Goal: Transaction & Acquisition: Purchase product/service

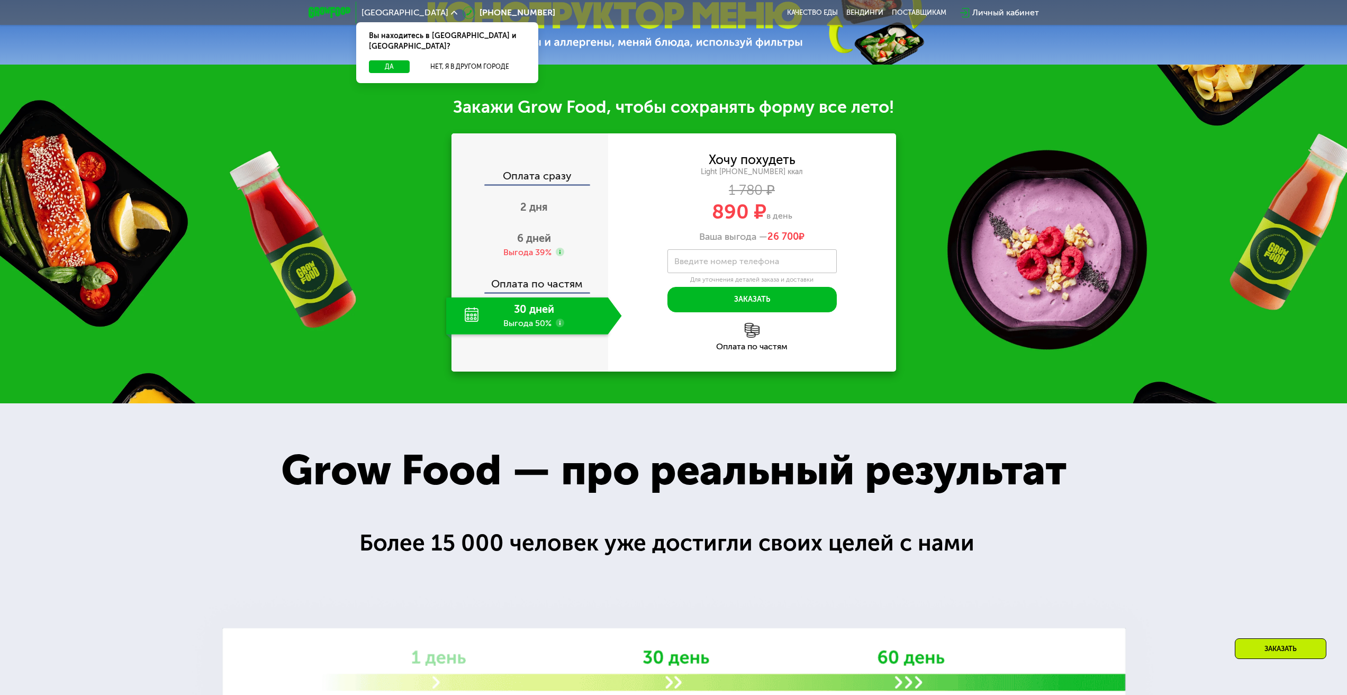
scroll to position [688, 0]
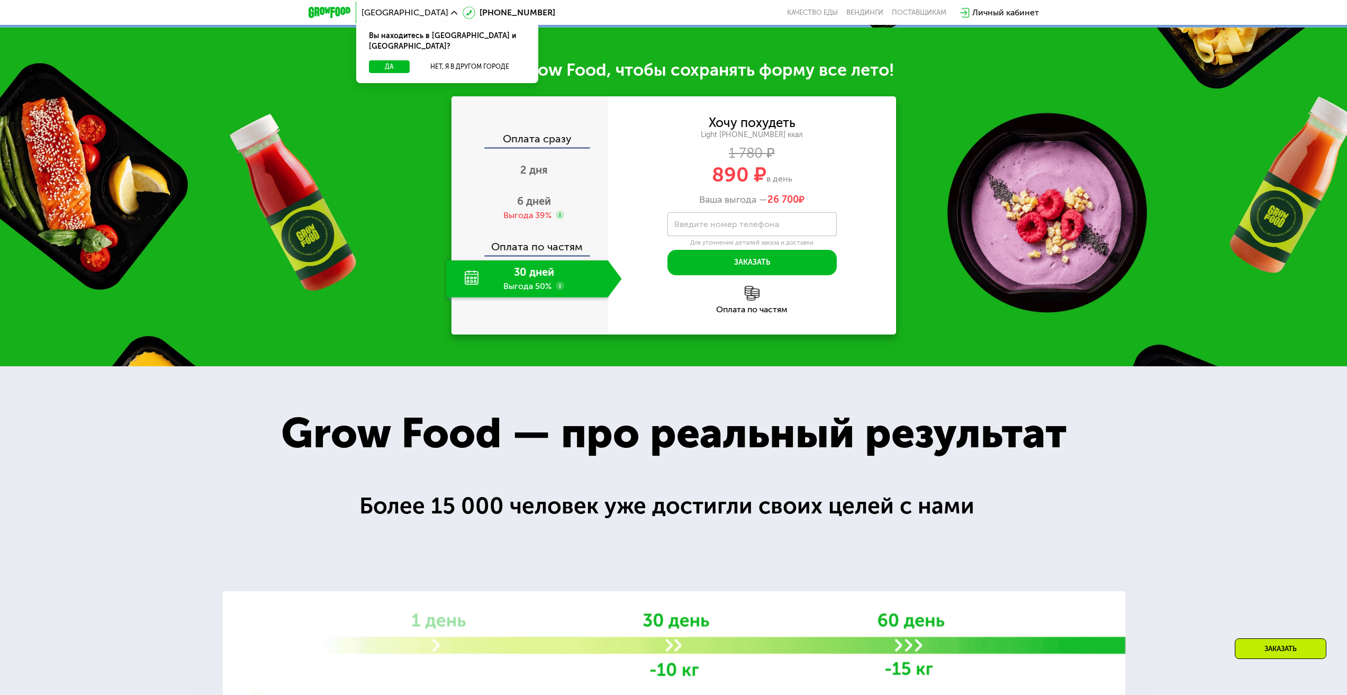
click at [478, 282] on div "30 дней Выгода 50%" at bounding box center [527, 278] width 162 height 37
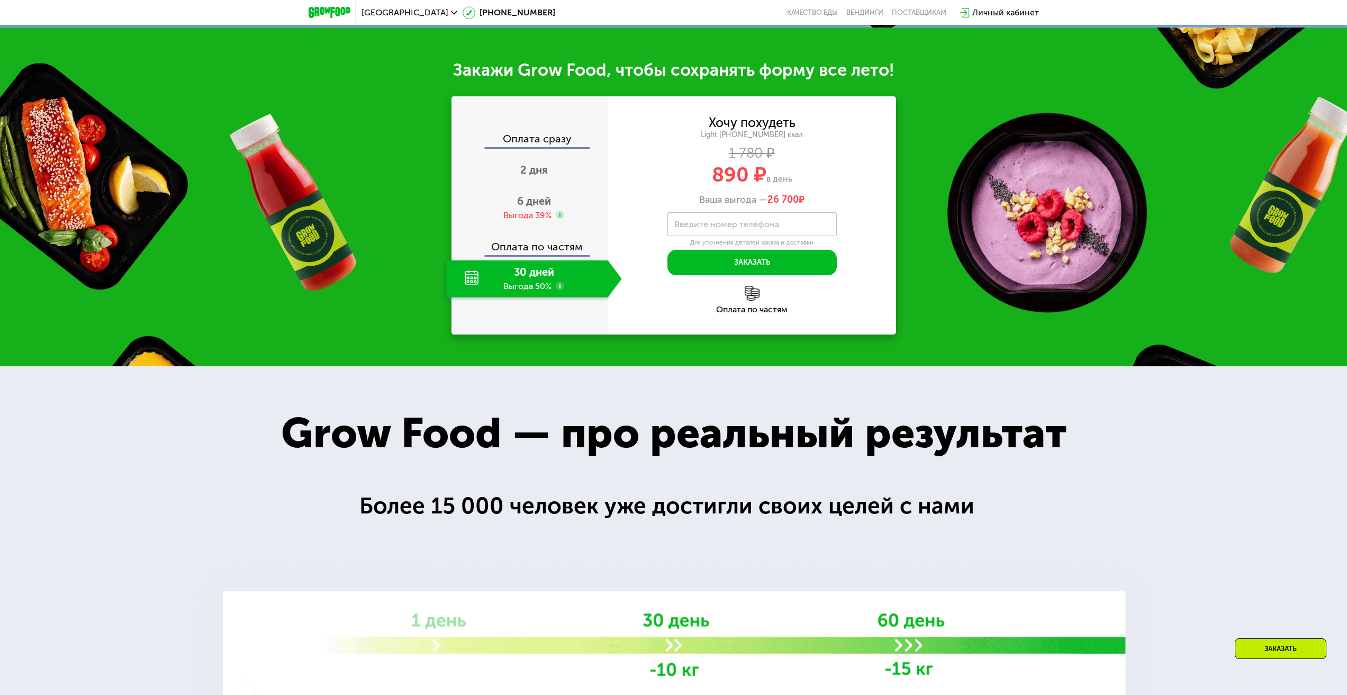
click at [562, 290] on use at bounding box center [560, 286] width 8 height 8
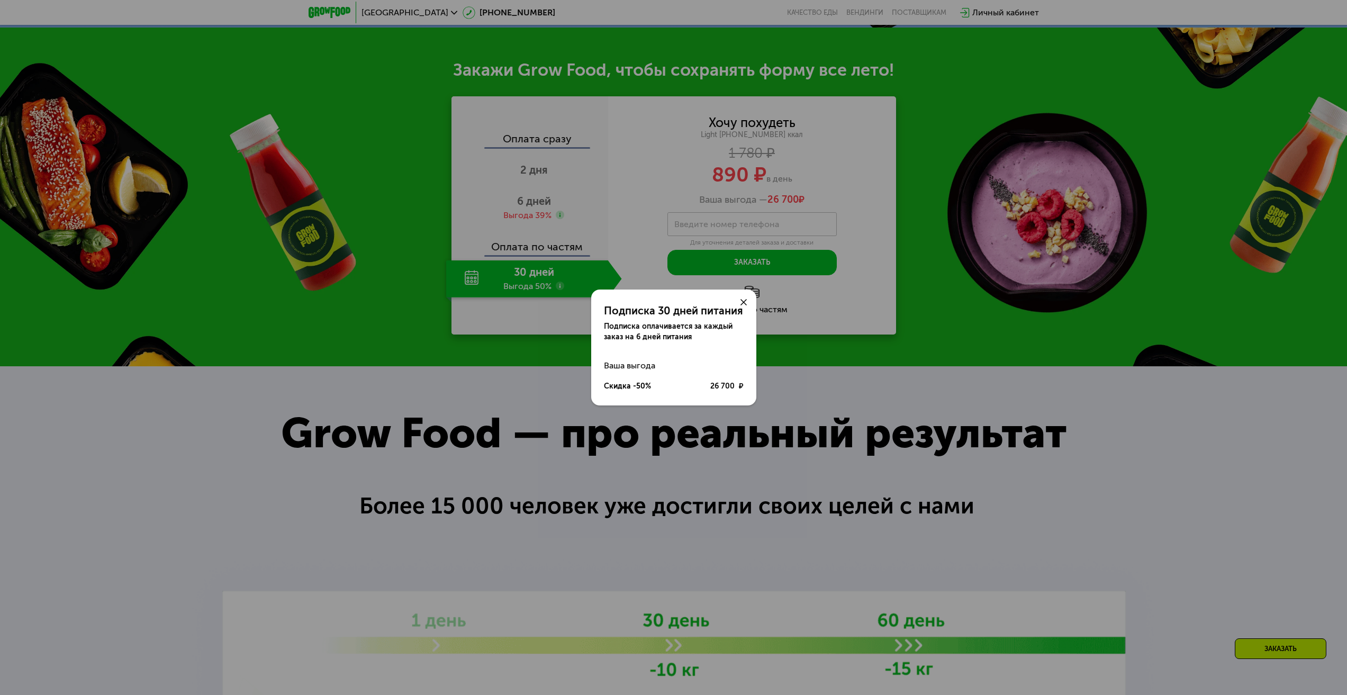
click at [570, 282] on div "Подписка 30 дней питания Подписка оплачивается за каждый заказ на 6 дней питани…" at bounding box center [673, 347] width 1347 height 695
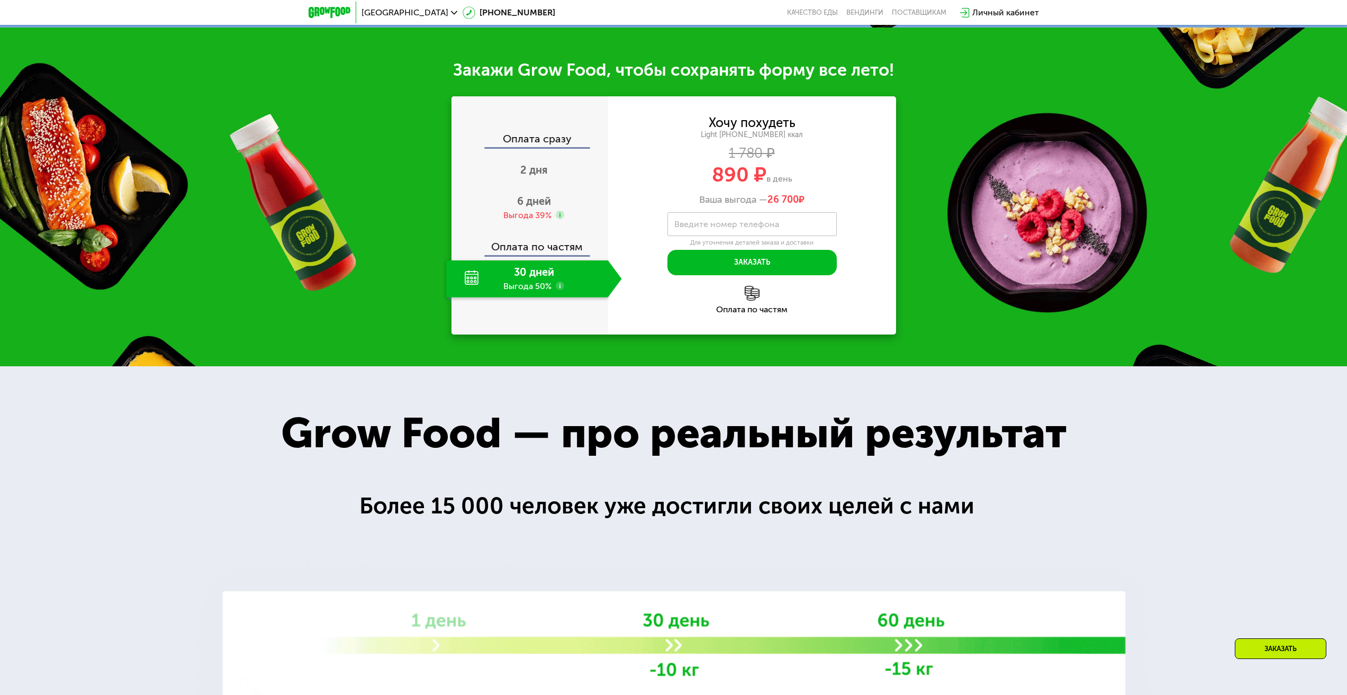
click at [570, 282] on div "30 дней Выгода 50%" at bounding box center [527, 278] width 162 height 37
click at [560, 290] on use at bounding box center [560, 286] width 8 height 8
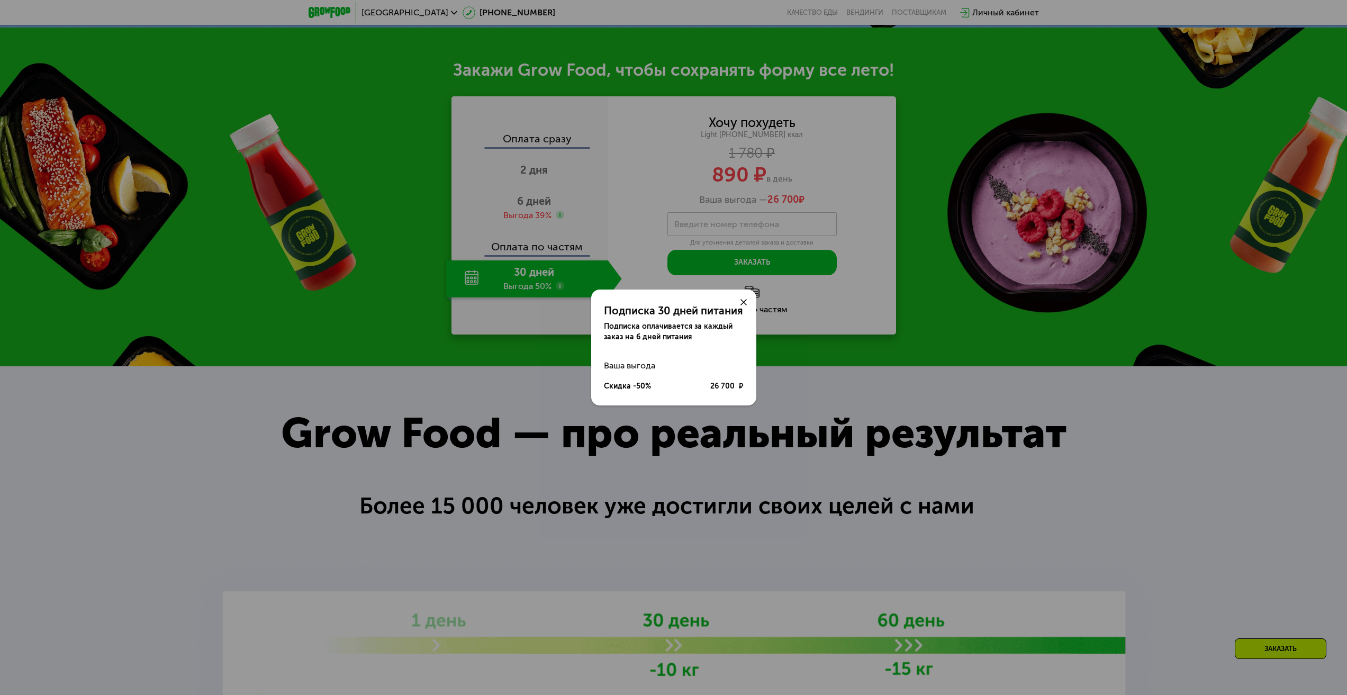
click at [552, 290] on div "Подписка 30 дней питания Подписка оплачивается за каждый заказ на 6 дней питани…" at bounding box center [673, 347] width 1347 height 695
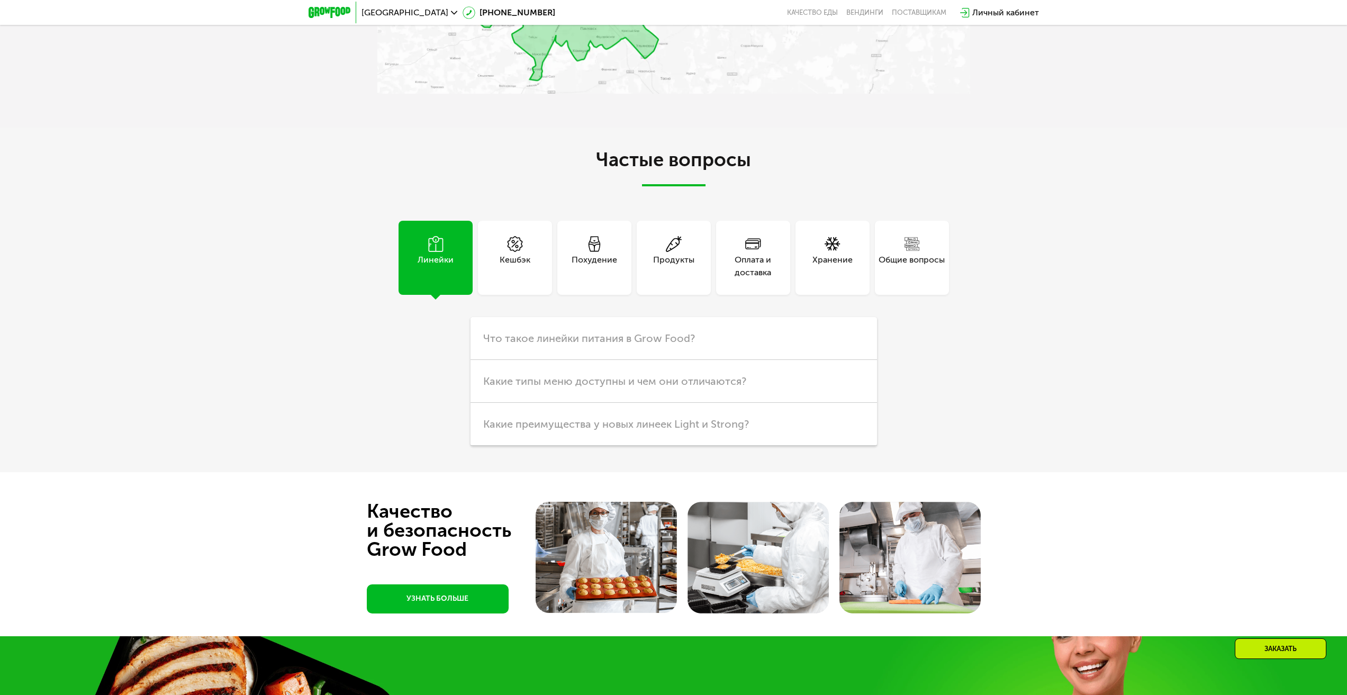
scroll to position [0, 0]
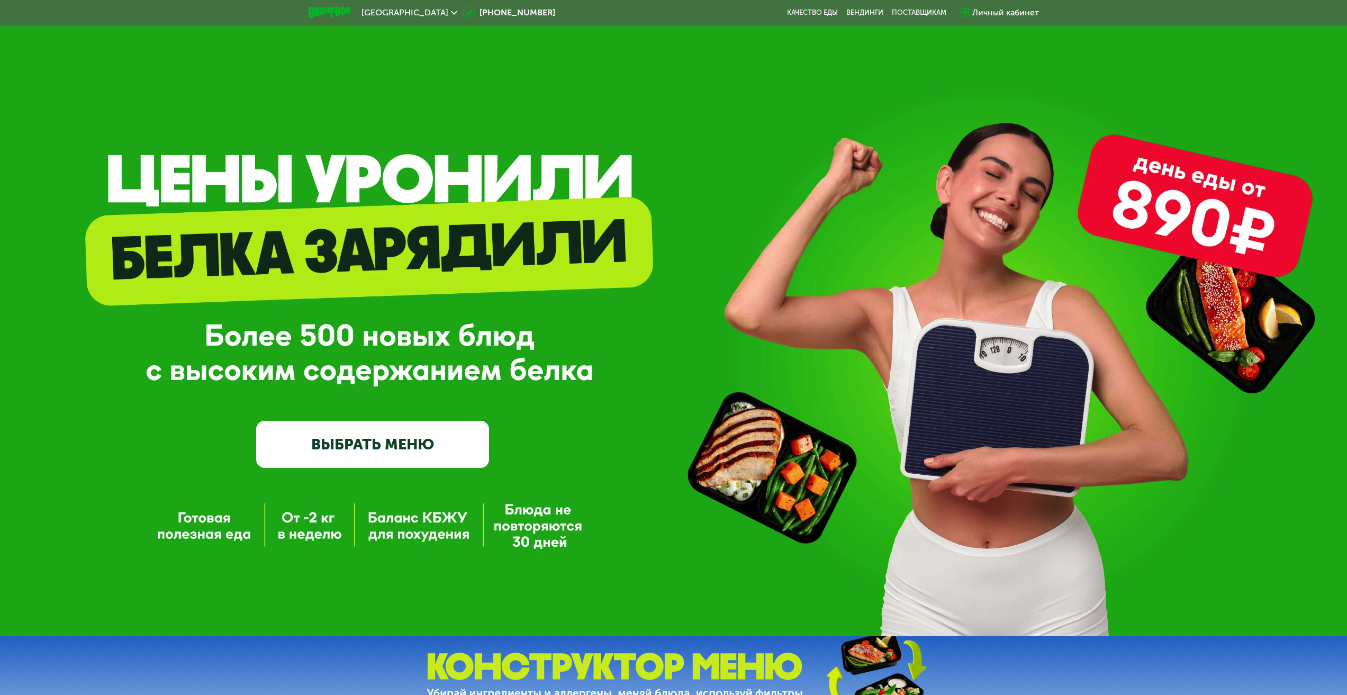
drag, startPoint x: 197, startPoint y: 287, endPoint x: 294, endPoint y: 53, distance: 253.3
click at [336, 468] on link "ВЫБРАТЬ МЕНЮ" at bounding box center [372, 444] width 233 height 47
click at [344, 453] on link "ВЫБРАТЬ МЕНЮ" at bounding box center [372, 444] width 233 height 47
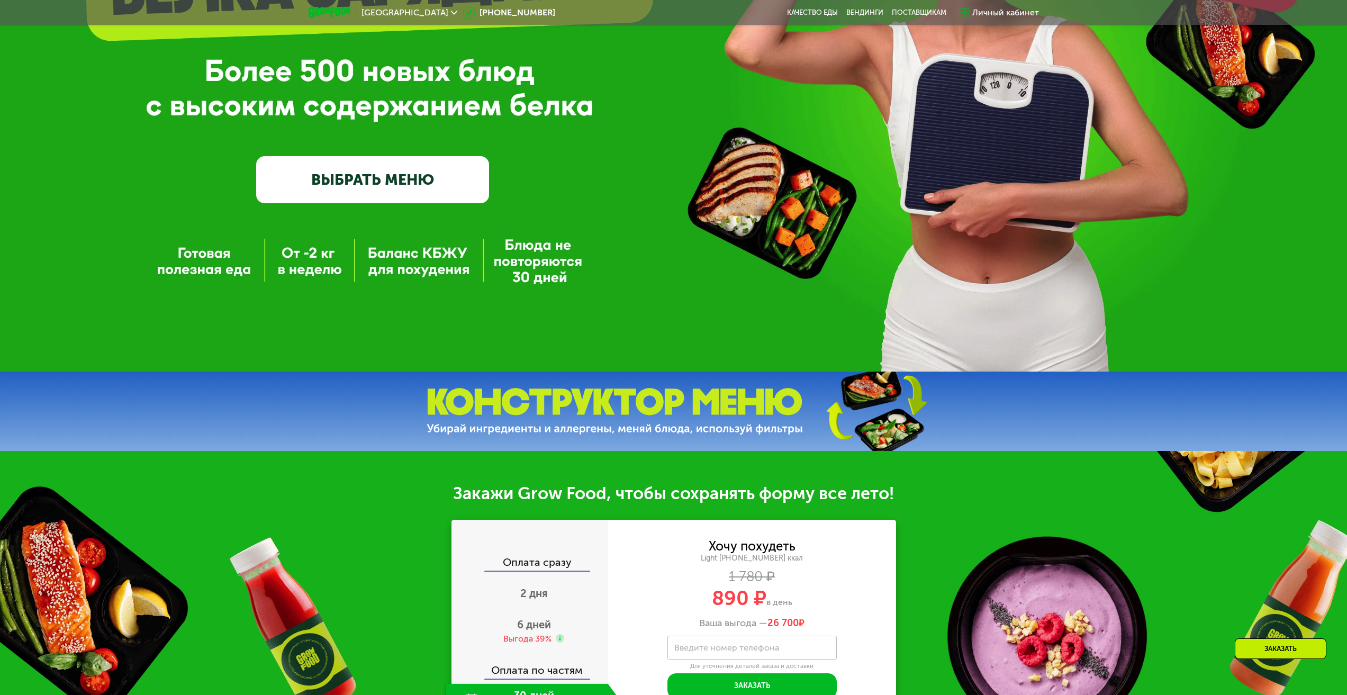
click at [622, 407] on img at bounding box center [615, 411] width 376 height 47
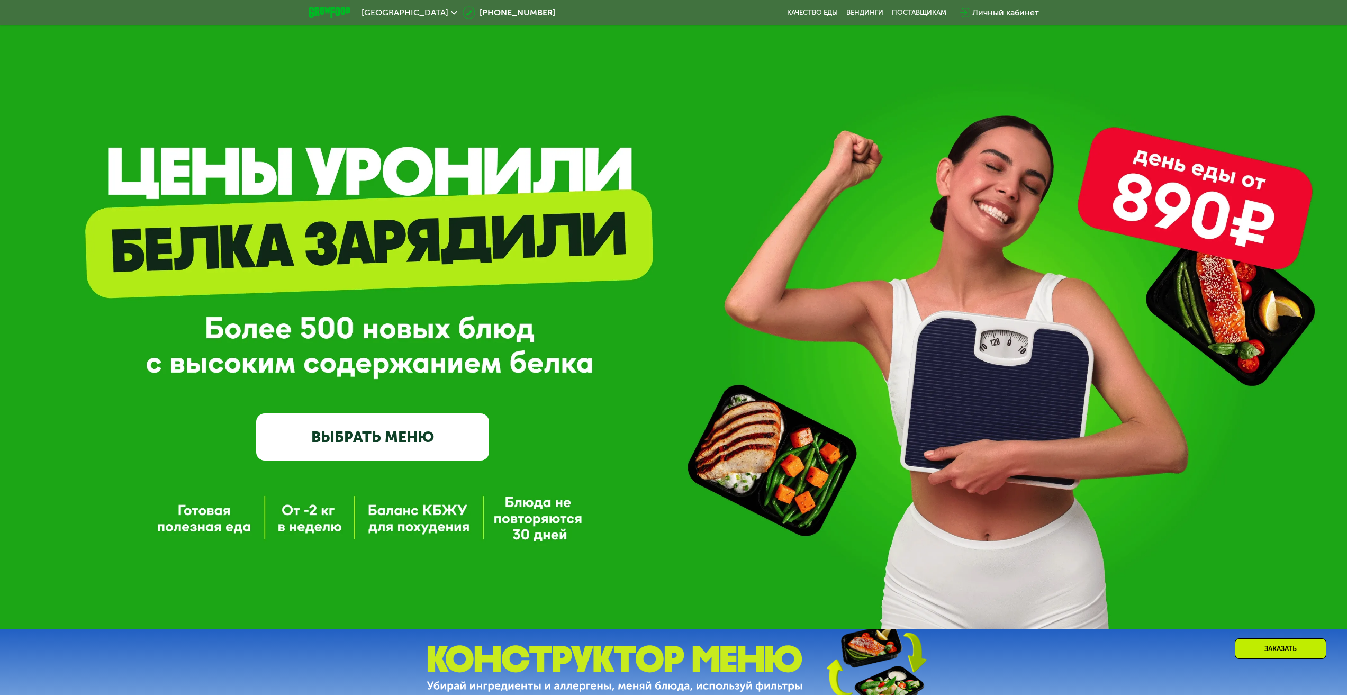
scroll to position [0, 0]
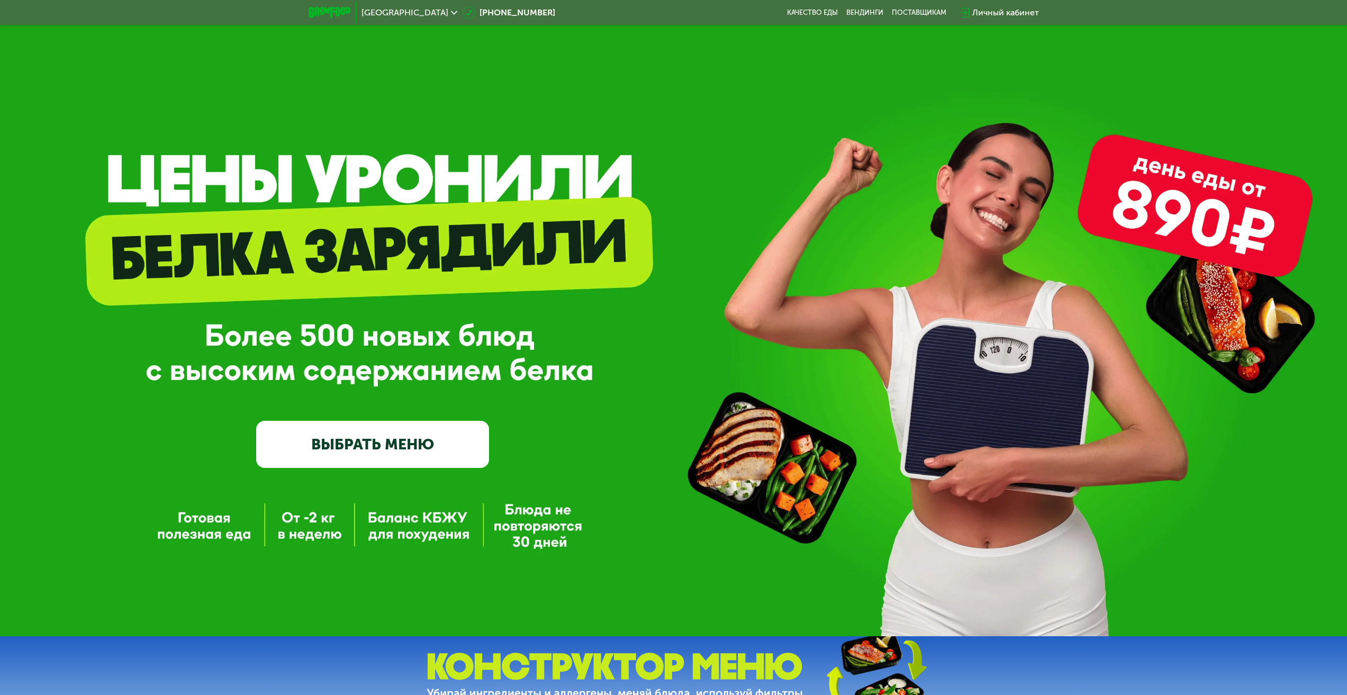
click at [1002, 10] on div "Личный кабинет" at bounding box center [1006, 12] width 67 height 13
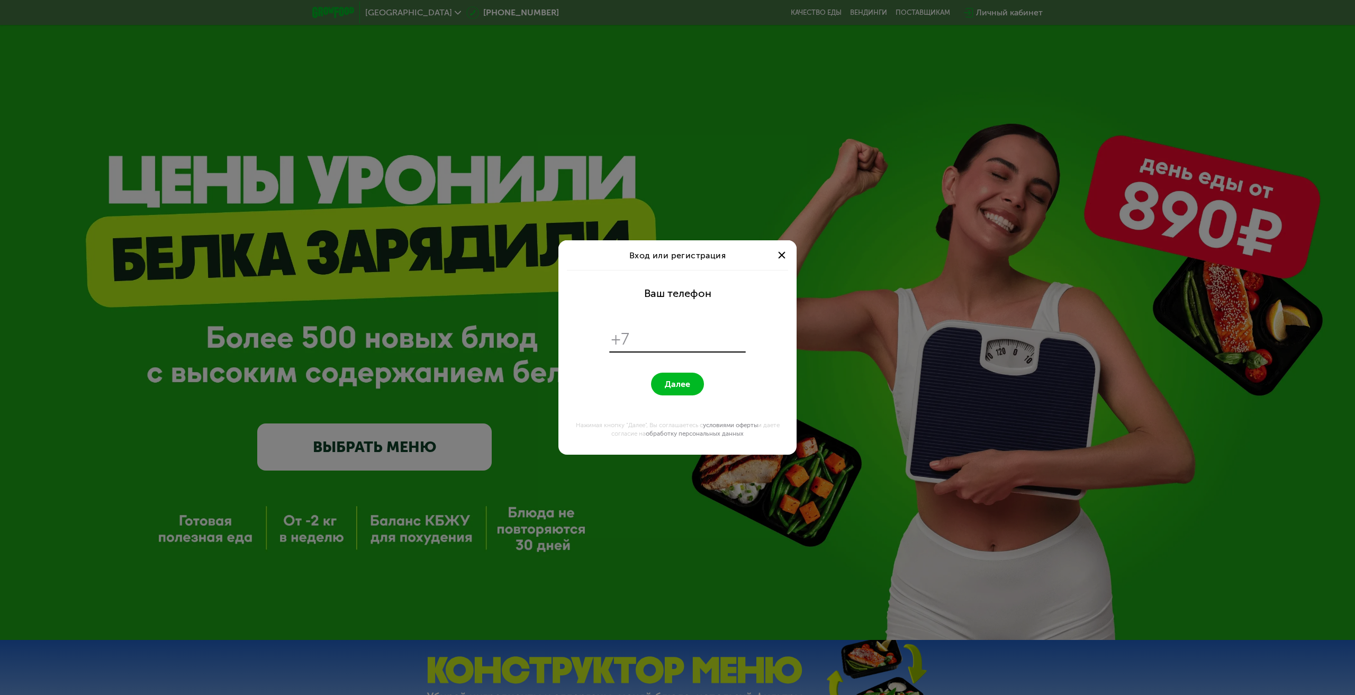
click at [657, 343] on input "tel" at bounding box center [689, 339] width 109 height 20
type input "**********"
click at [651, 373] on button "Далее" at bounding box center [677, 384] width 53 height 23
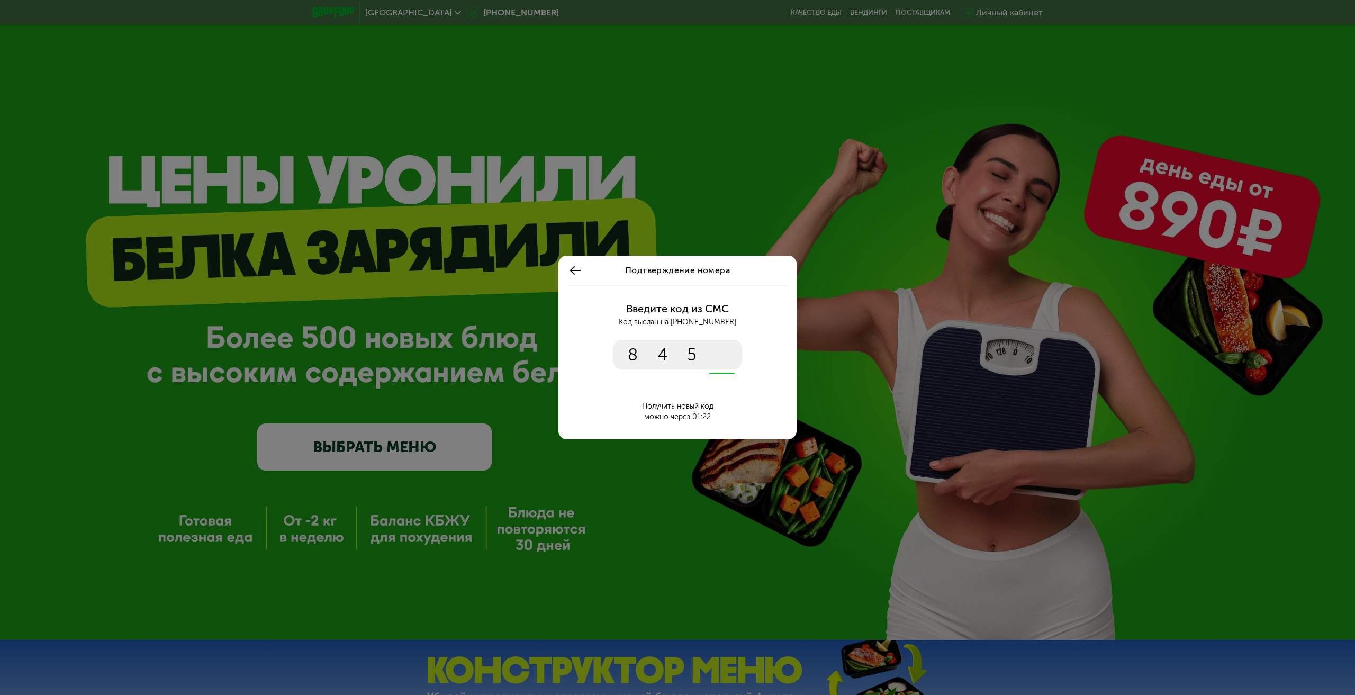
type input "****"
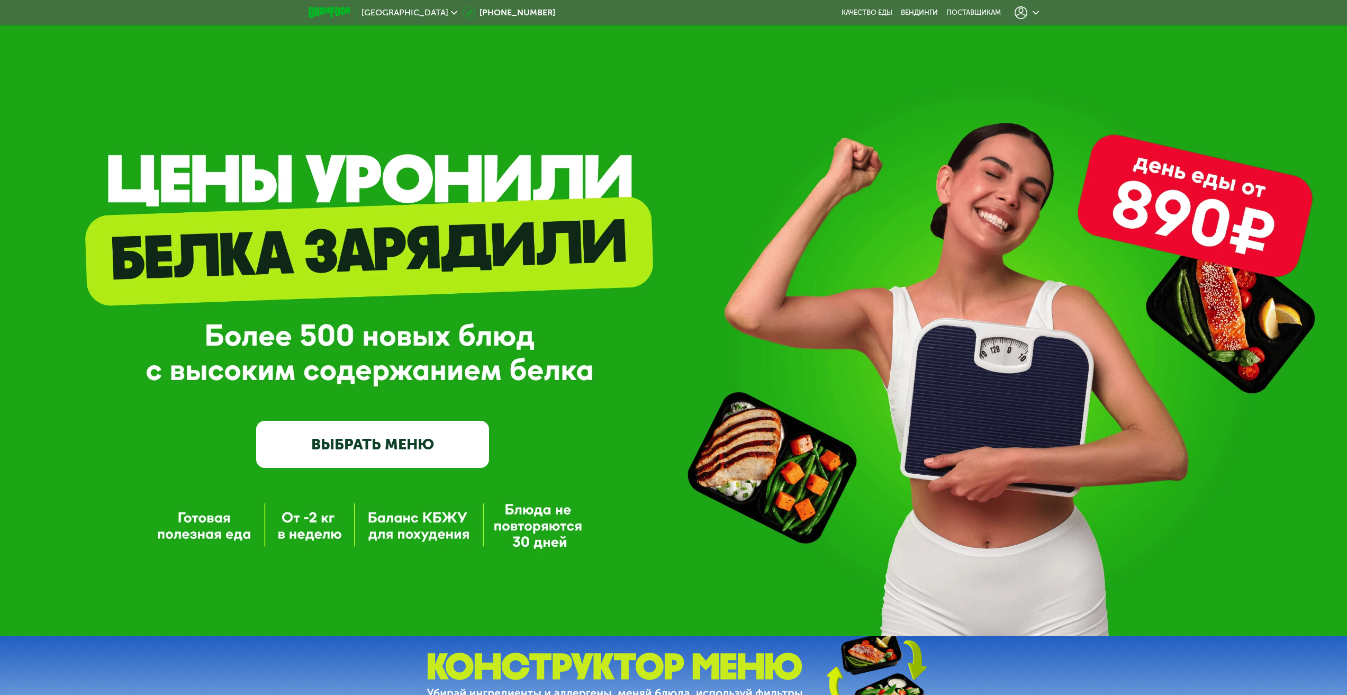
click at [1036, 10] on icon at bounding box center [1036, 13] width 6 height 6
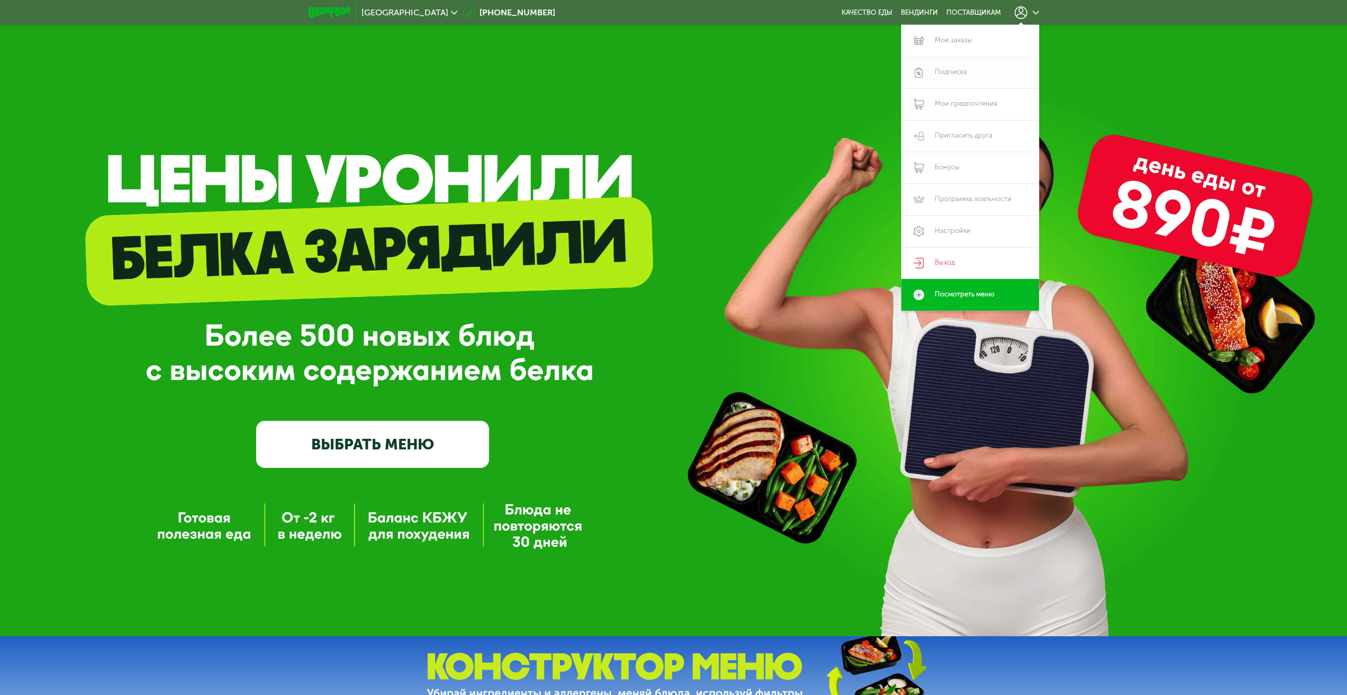
click at [980, 75] on link "Подписка" at bounding box center [971, 73] width 138 height 32
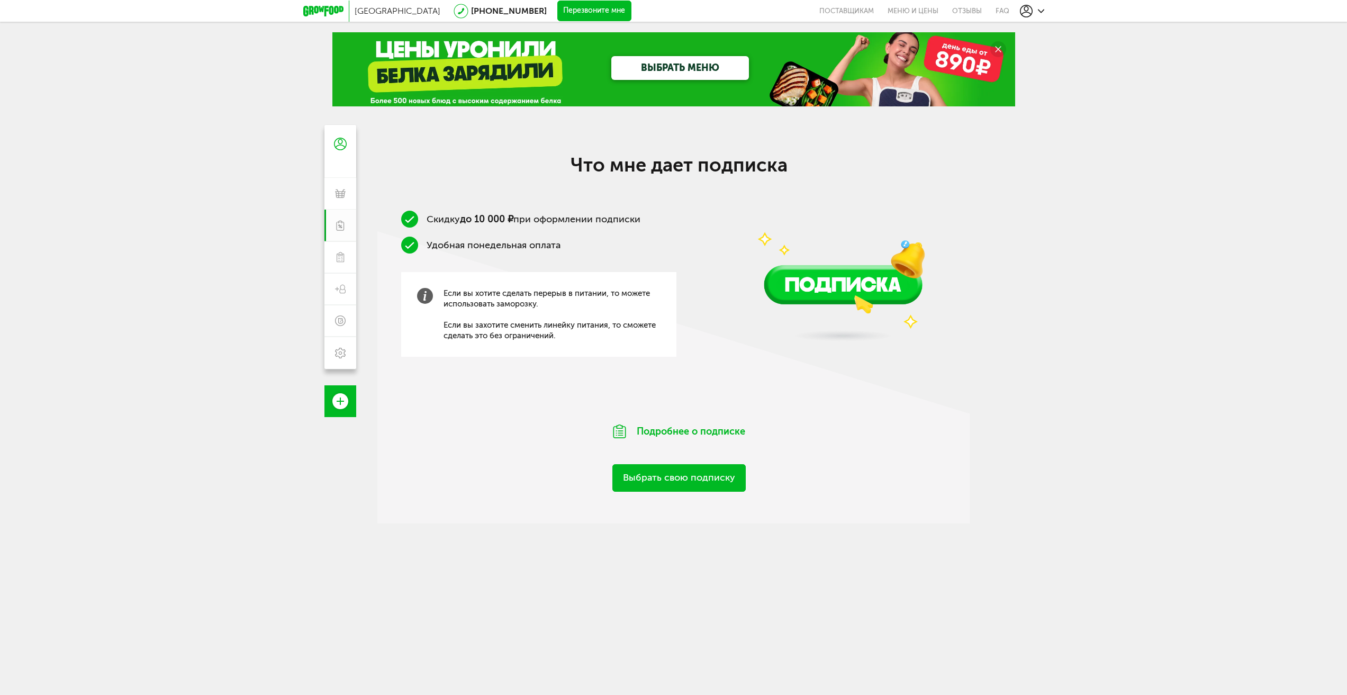
click at [661, 76] on link "ВЫБРАТЬ МЕНЮ" at bounding box center [681, 68] width 138 height 24
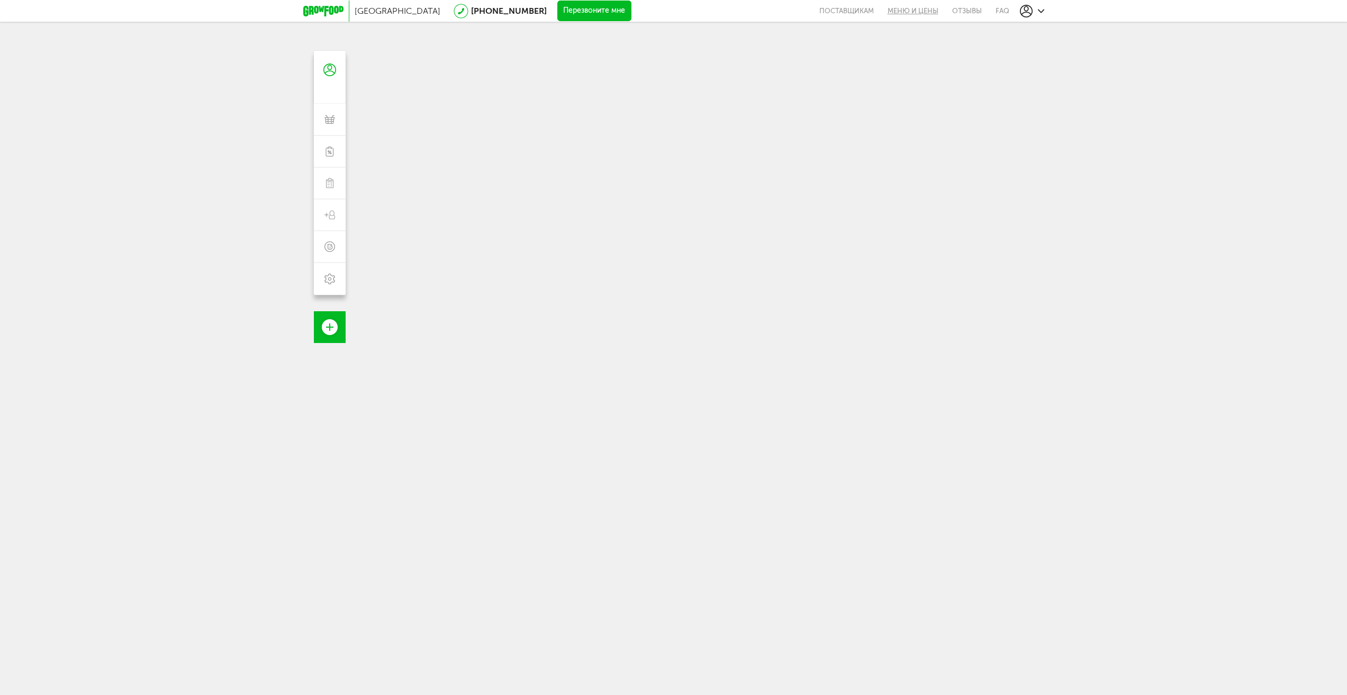
click at [911, 8] on link "Меню и цены" at bounding box center [913, 11] width 65 height 22
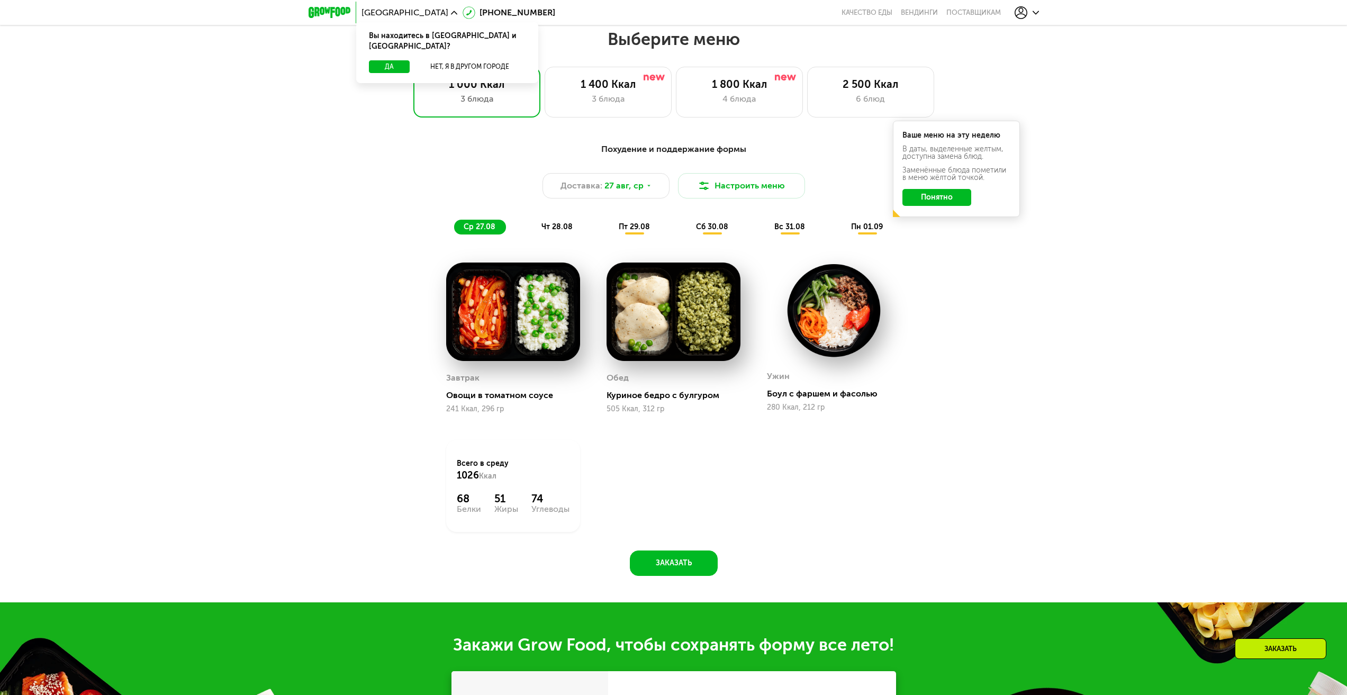
scroll to position [732, 0]
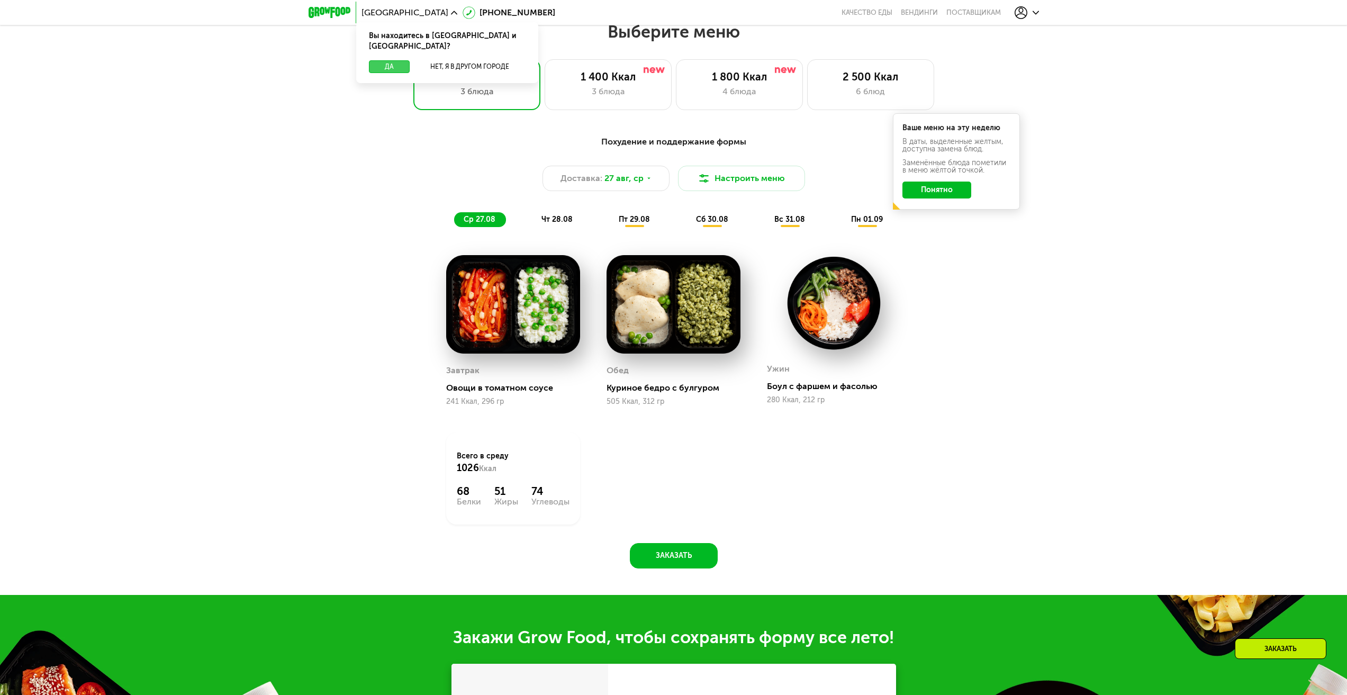
click at [380, 60] on button "Да" at bounding box center [389, 66] width 41 height 13
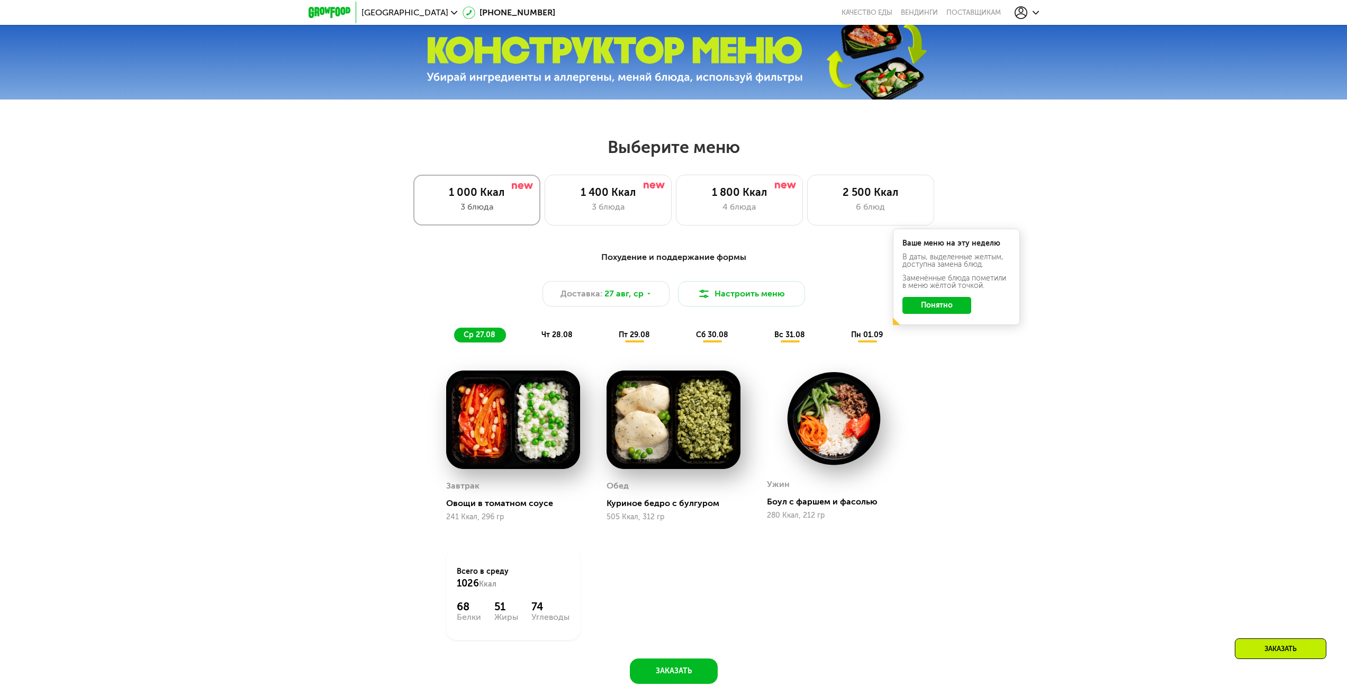
scroll to position [573, 0]
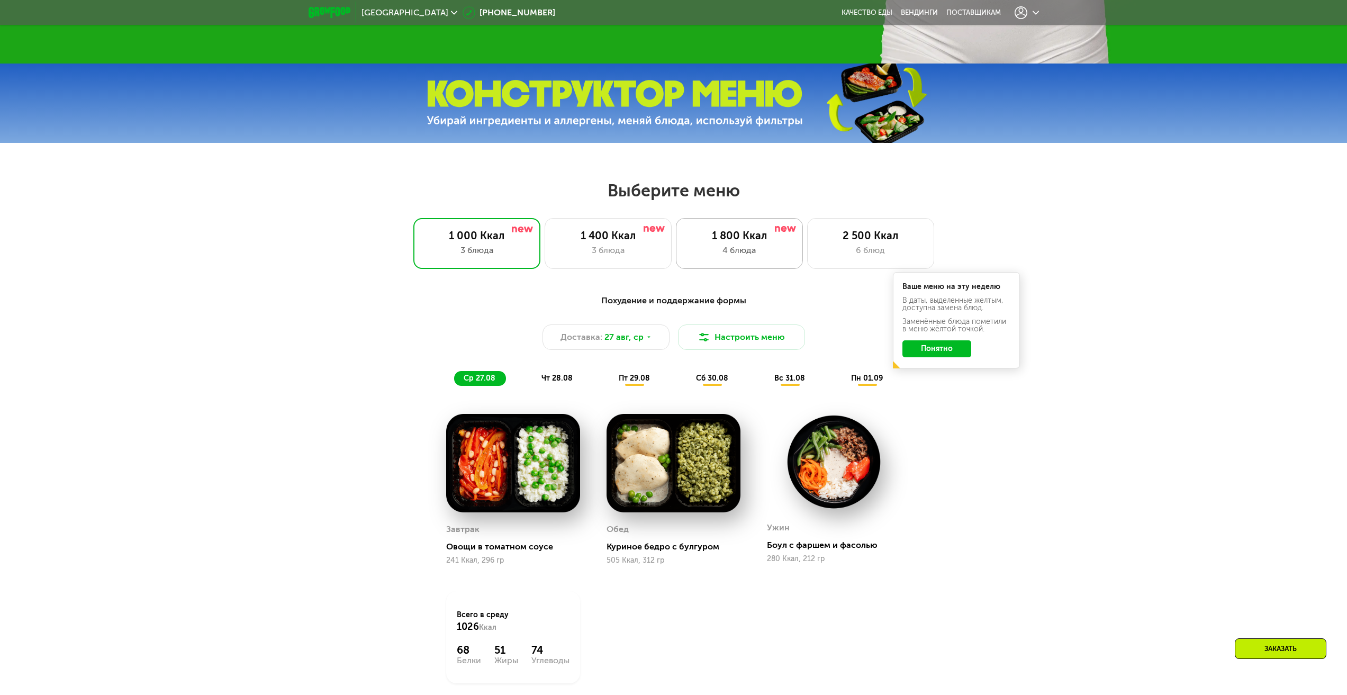
click at [743, 251] on div "4 блюда" at bounding box center [739, 250] width 105 height 13
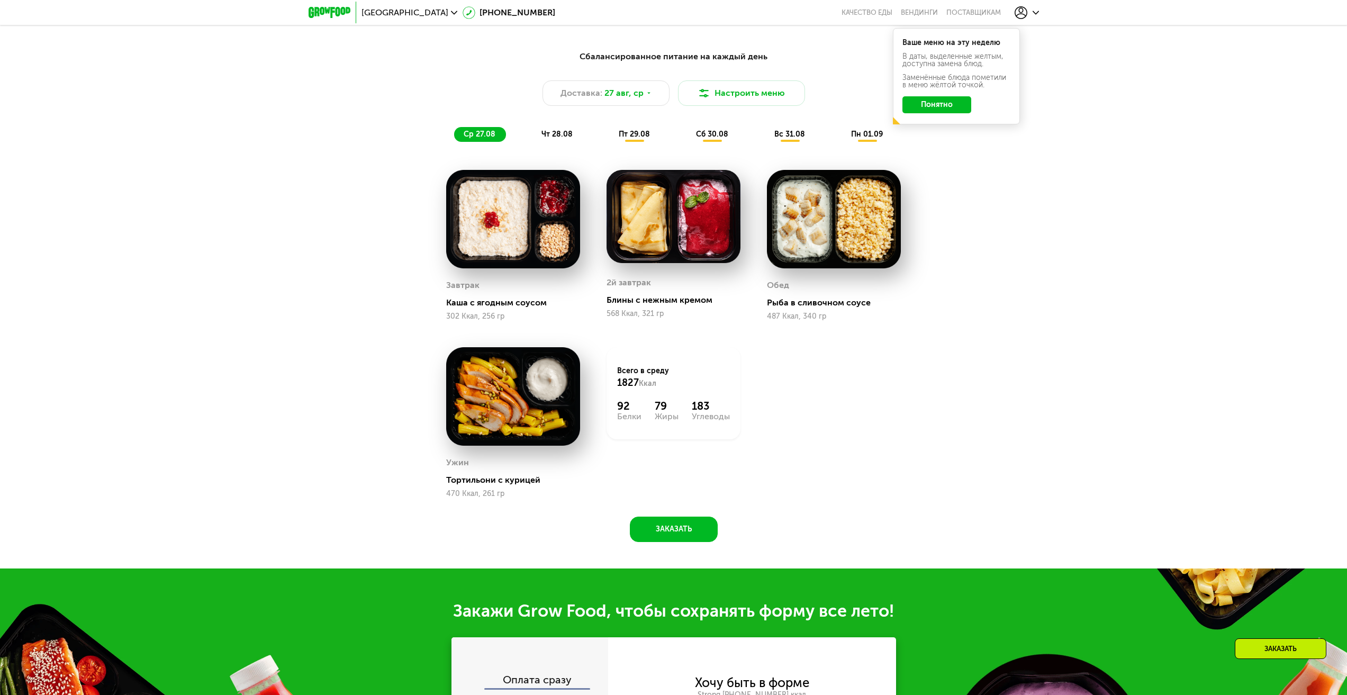
scroll to position [838, 0]
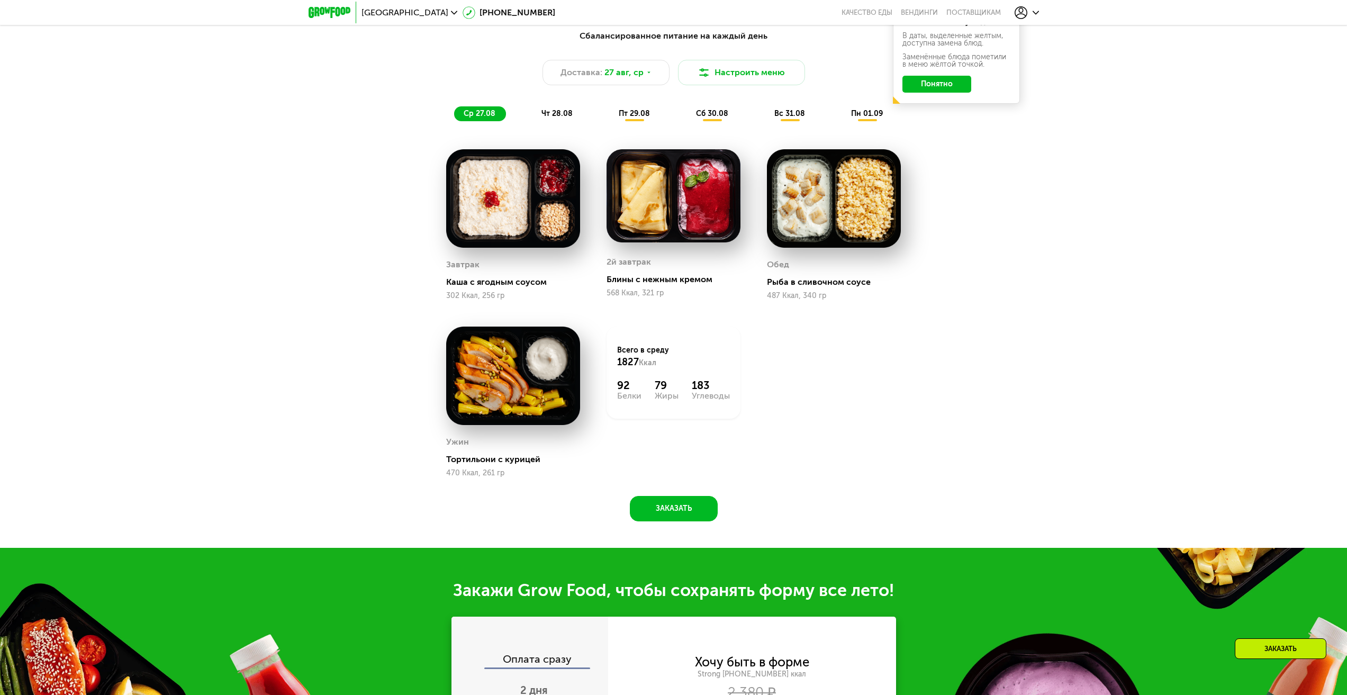
click at [945, 85] on button "Понятно" at bounding box center [937, 84] width 69 height 17
click at [572, 108] on div "Сбалансированное питание на каждый день Доставка: 27 авг, ср Настроить меню ср …" at bounding box center [674, 76] width 627 height 92
click at [558, 114] on span "чт 28.08" at bounding box center [557, 113] width 31 height 9
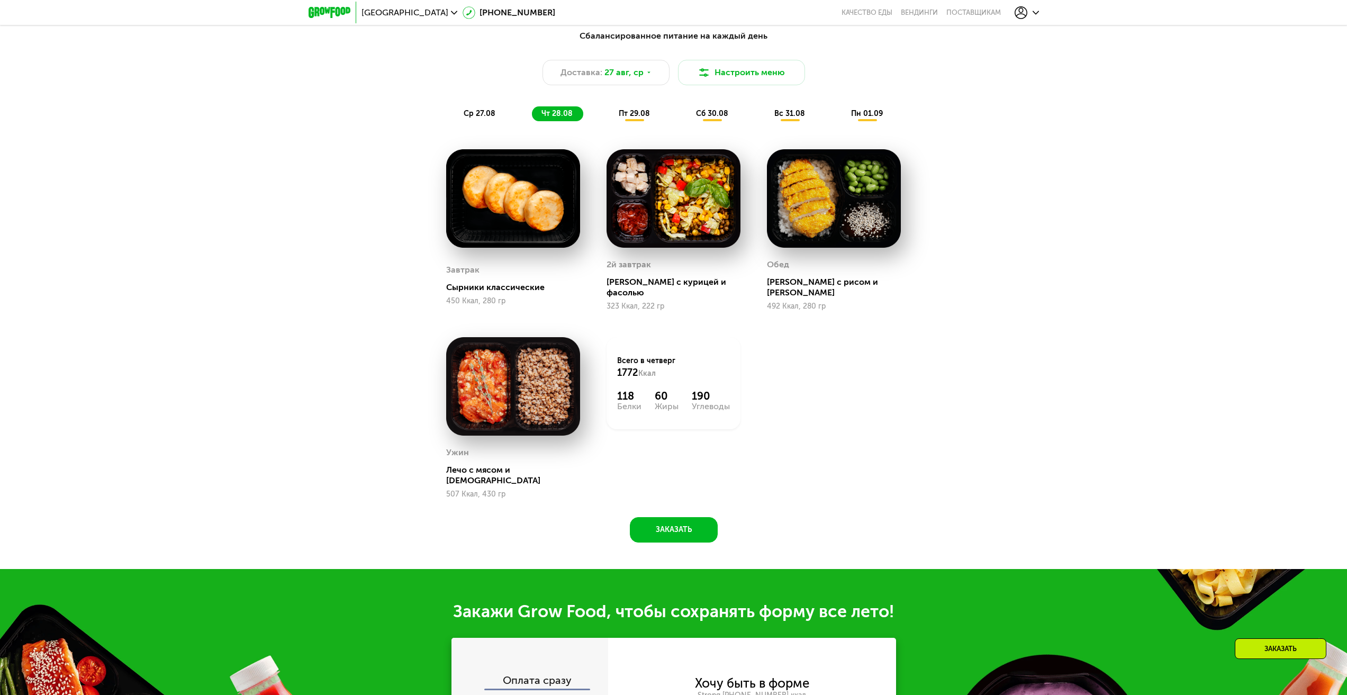
click at [490, 205] on img at bounding box center [513, 198] width 134 height 98
click at [477, 125] on div "Сбалансированное питание на каждый день Доставка: 27 авг, ср Настроить меню ср …" at bounding box center [674, 75] width 640 height 104
click at [492, 118] on span "ср 27.08" at bounding box center [480, 113] width 32 height 9
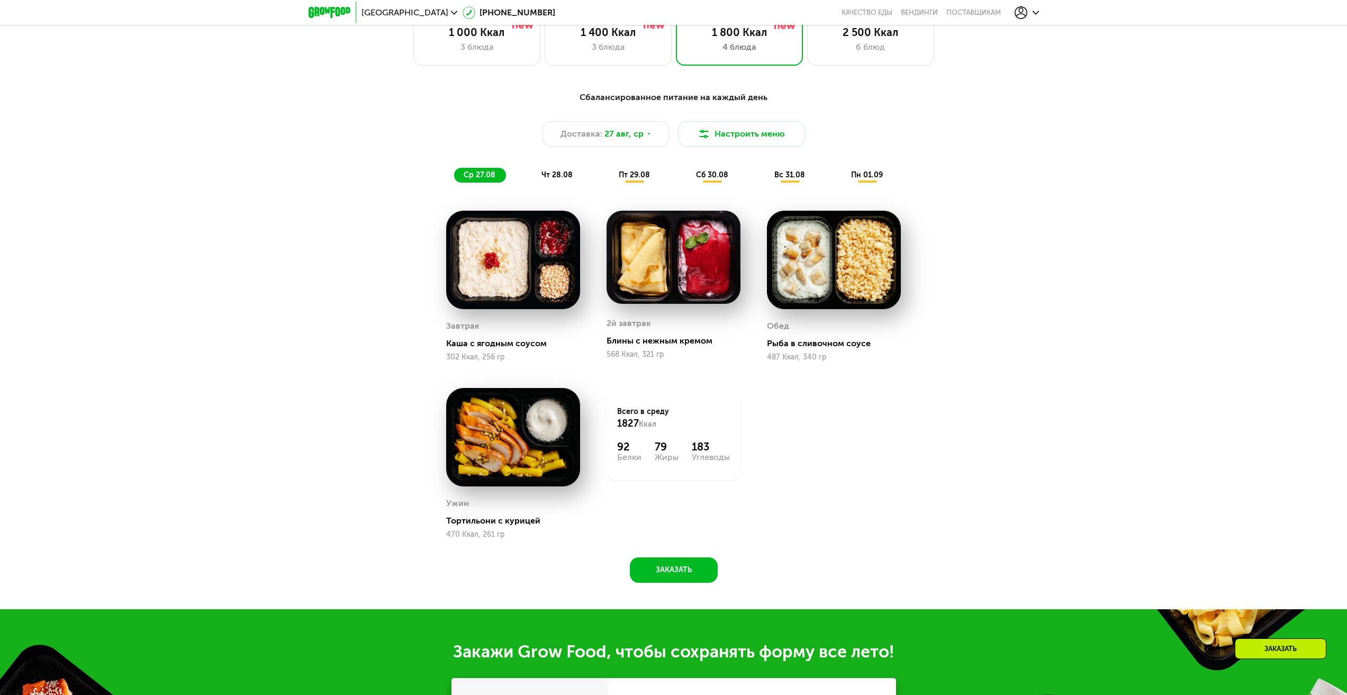
scroll to position [679, 0]
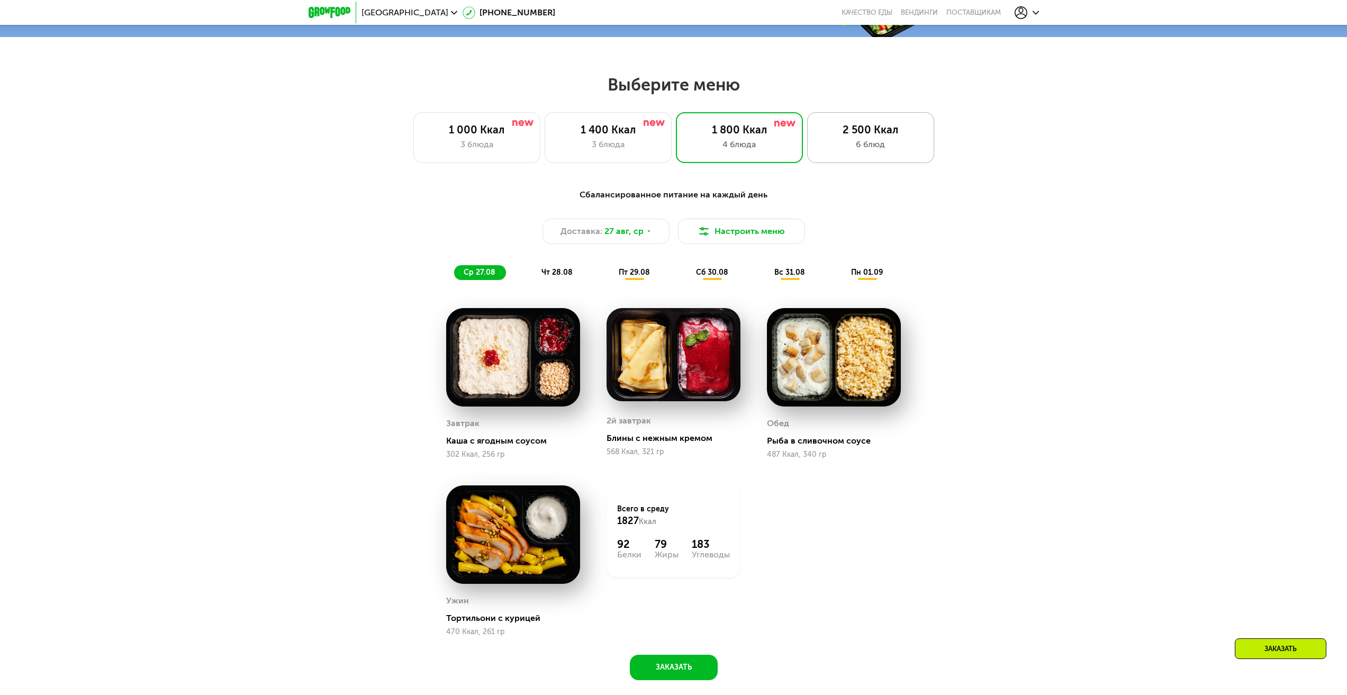
click at [819, 143] on div "6 блюд" at bounding box center [871, 144] width 105 height 13
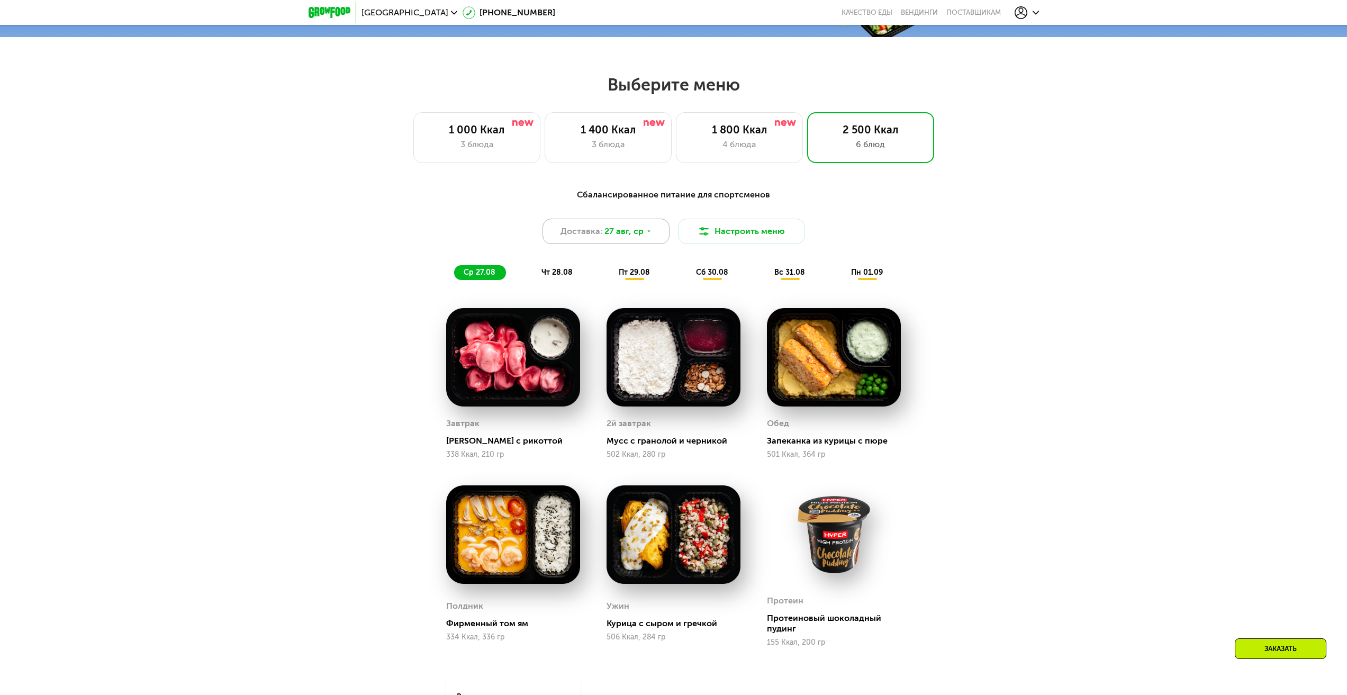
click at [643, 228] on div "Доставка: 27 авг, ср" at bounding box center [606, 231] width 127 height 25
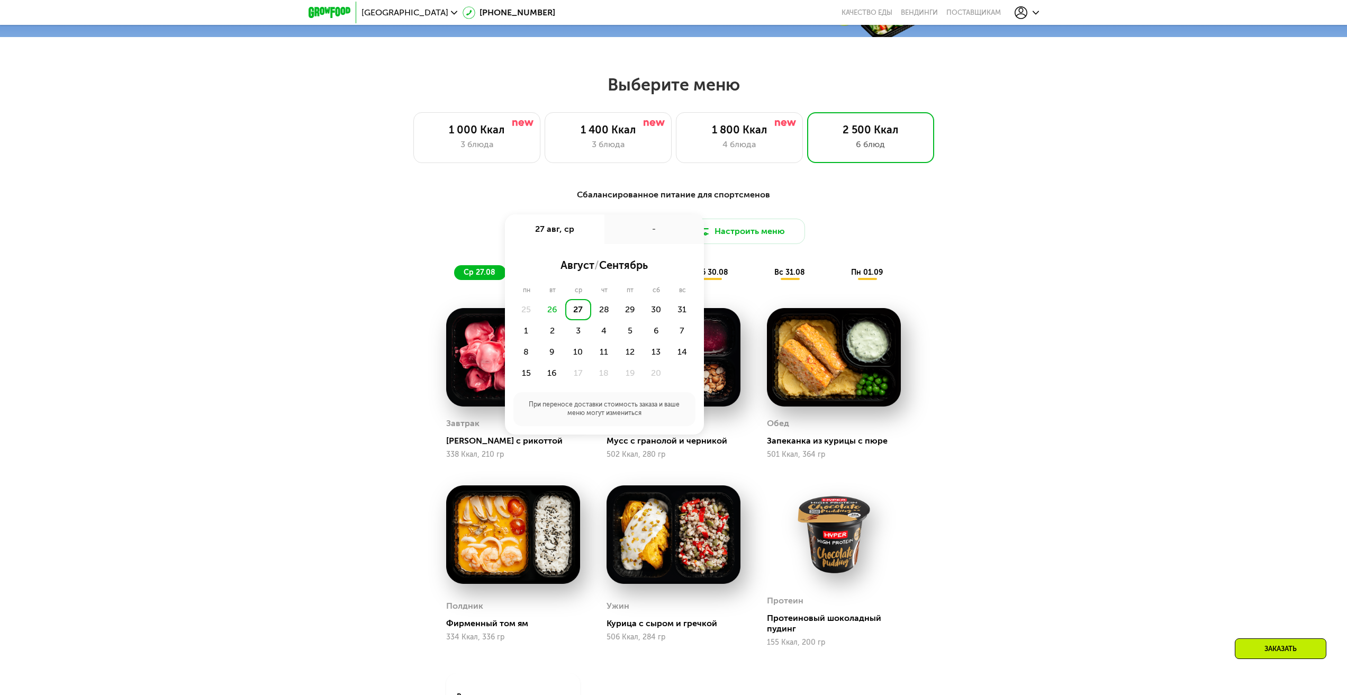
click at [839, 197] on div "Сбалансированное питание для спортсменов" at bounding box center [674, 194] width 627 height 13
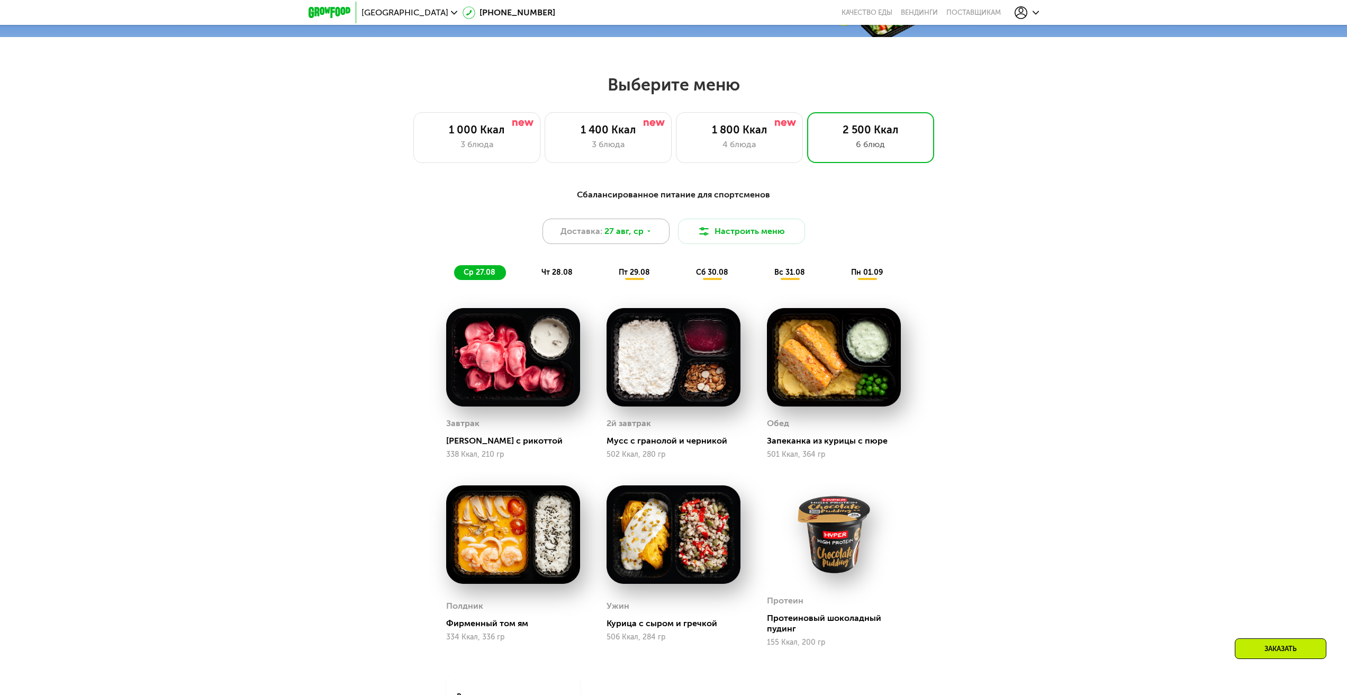
click at [640, 244] on div "Доставка: 27 авг, ср" at bounding box center [606, 231] width 127 height 25
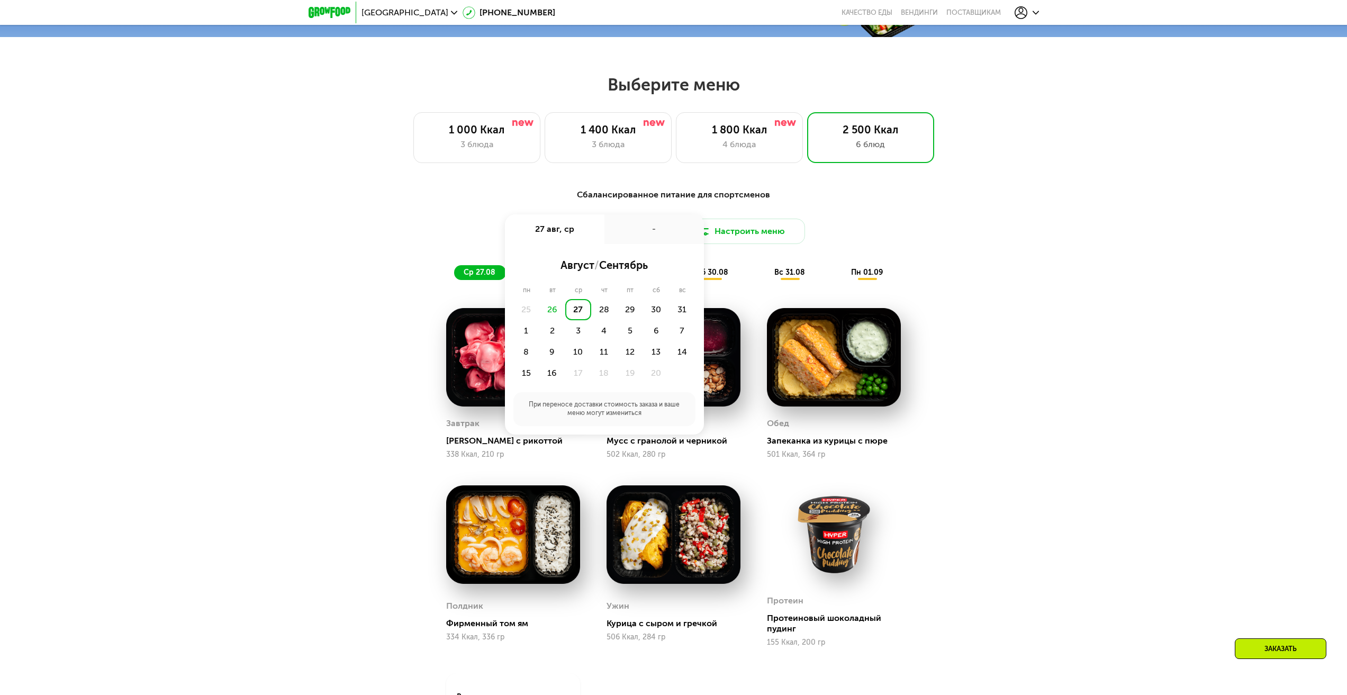
click at [558, 307] on div "26" at bounding box center [553, 309] width 26 height 21
click at [553, 315] on div "26" at bounding box center [553, 309] width 26 height 21
click at [570, 313] on div "27" at bounding box center [578, 309] width 26 height 21
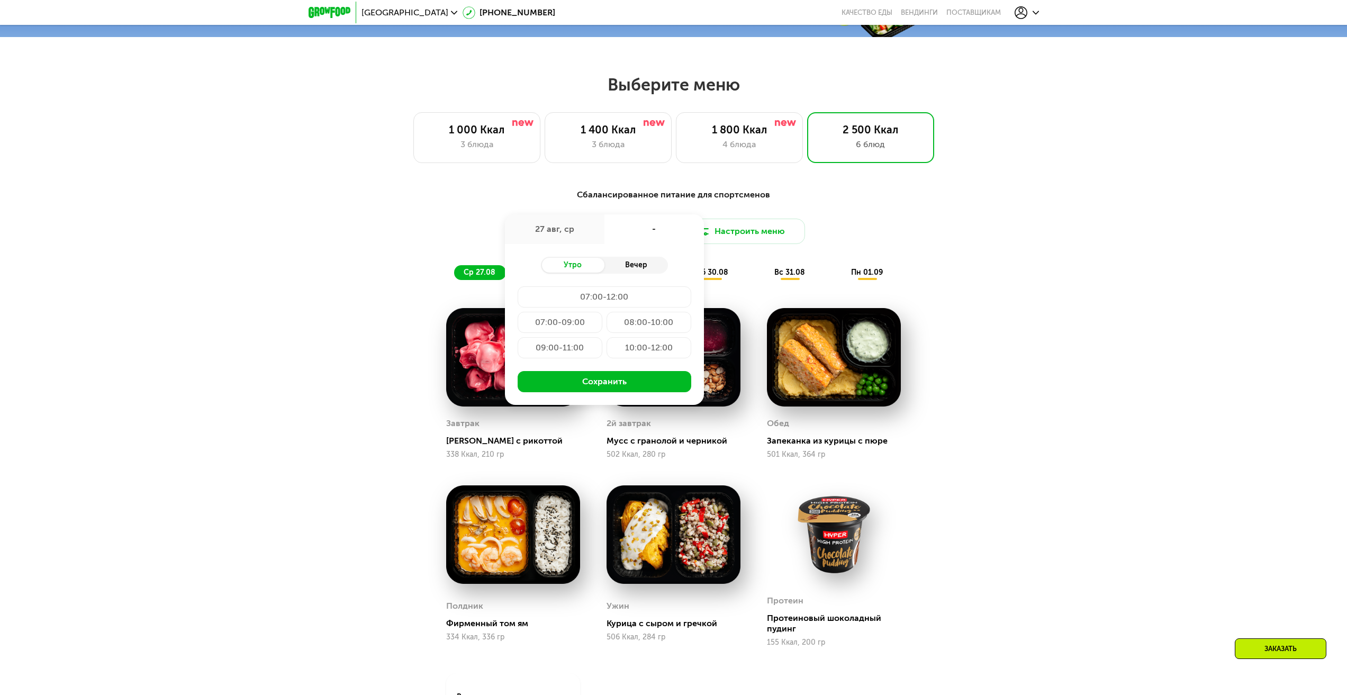
click at [622, 269] on div "Вечер" at bounding box center [637, 265] width 64 height 15
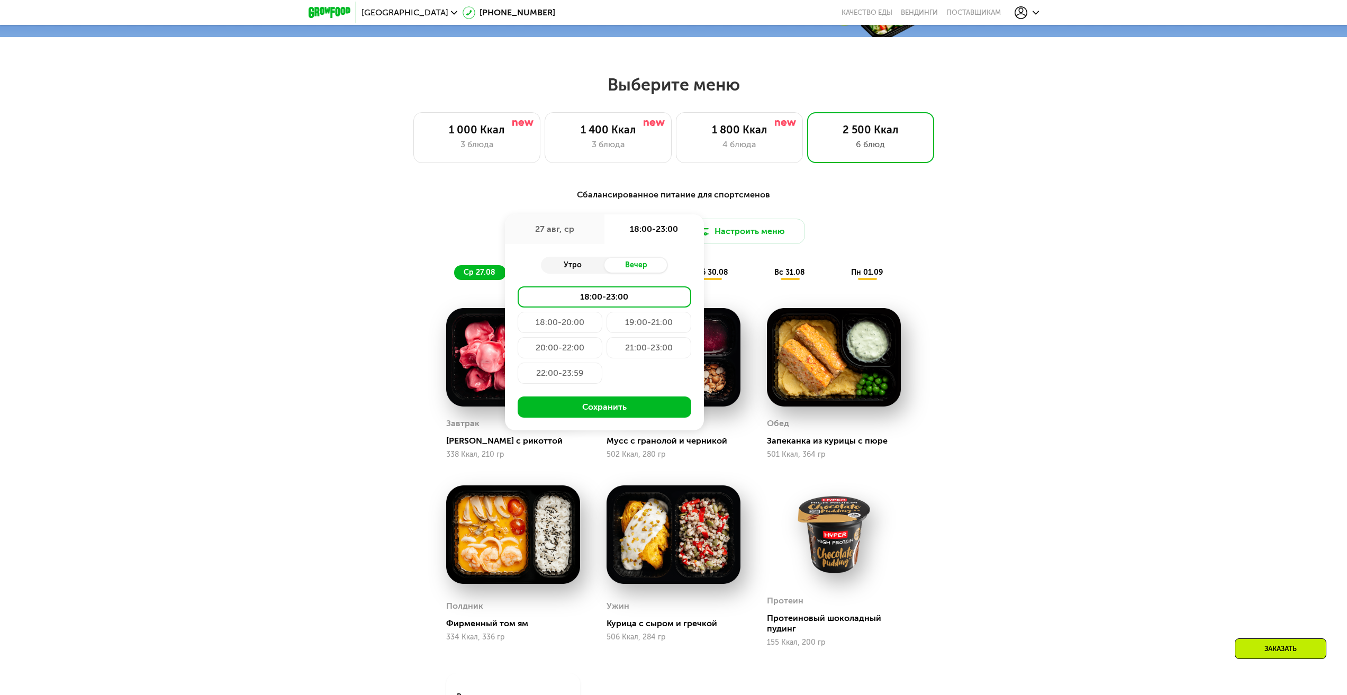
click at [583, 273] on div "Утро" at bounding box center [573, 265] width 64 height 15
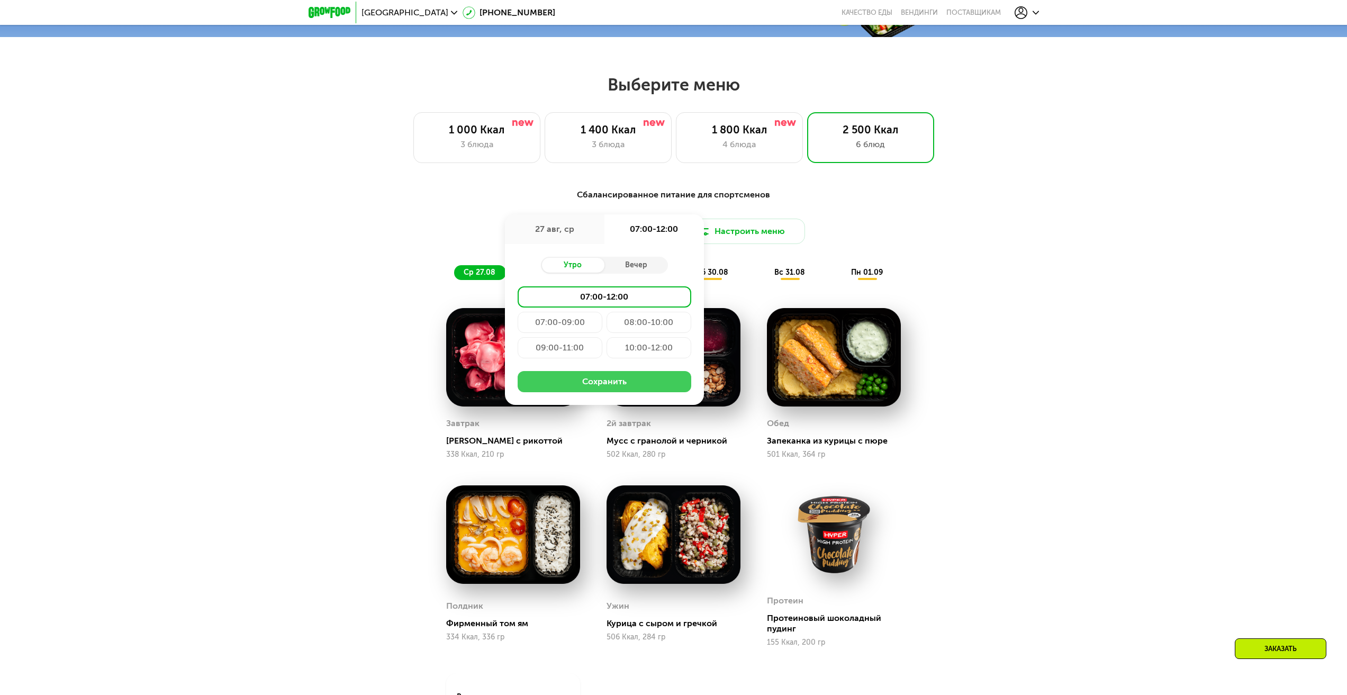
click at [583, 381] on button "Сохранить" at bounding box center [605, 381] width 174 height 21
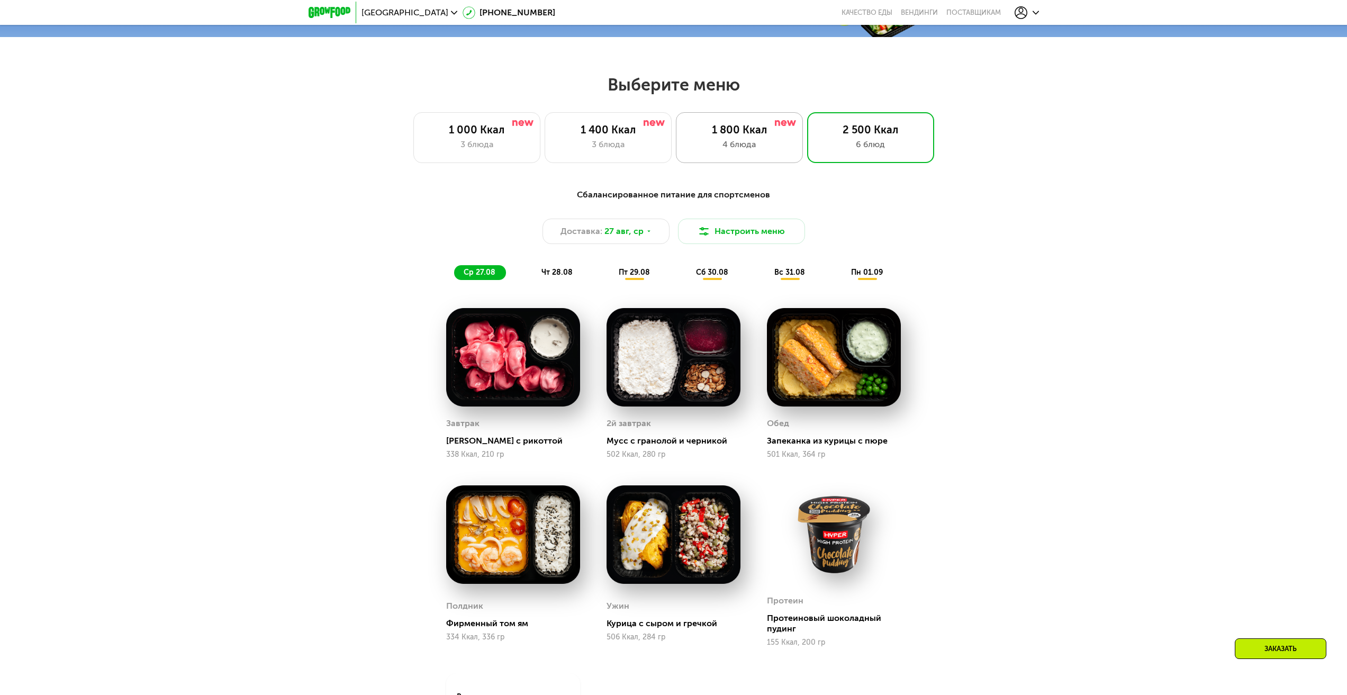
click at [767, 146] on div "4 блюда" at bounding box center [739, 144] width 105 height 13
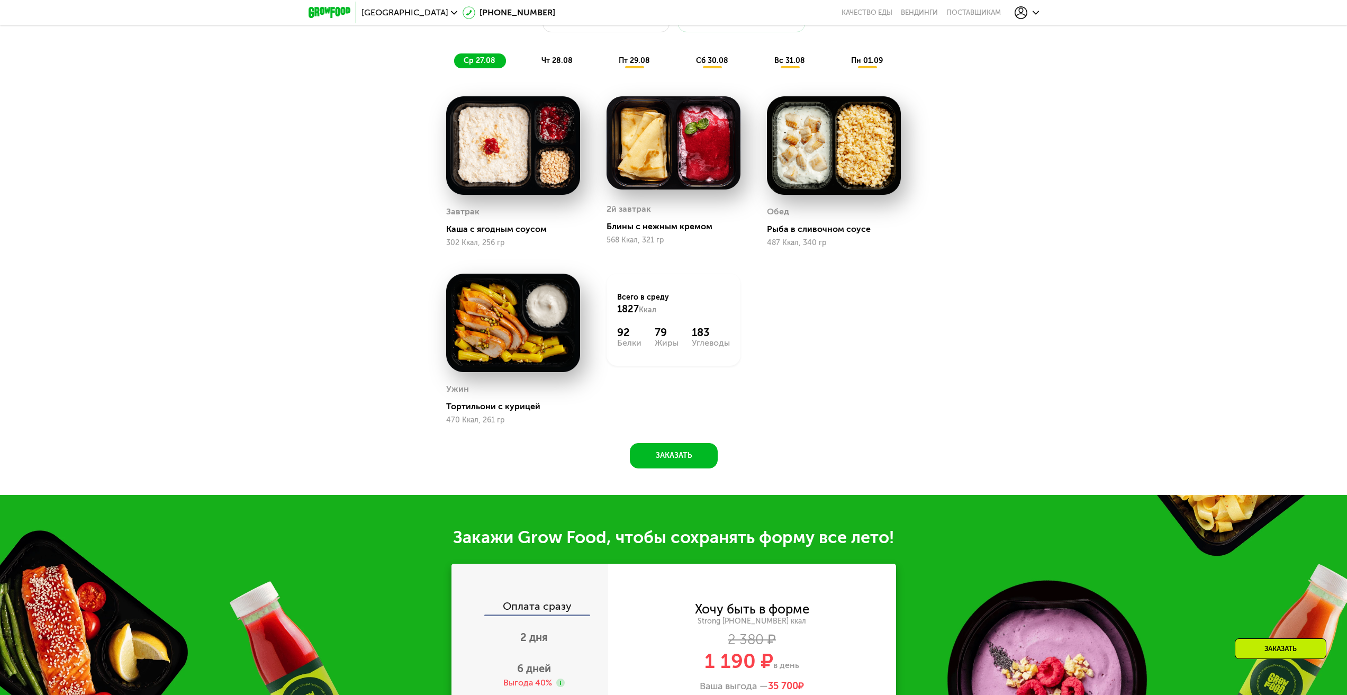
scroll to position [626, 0]
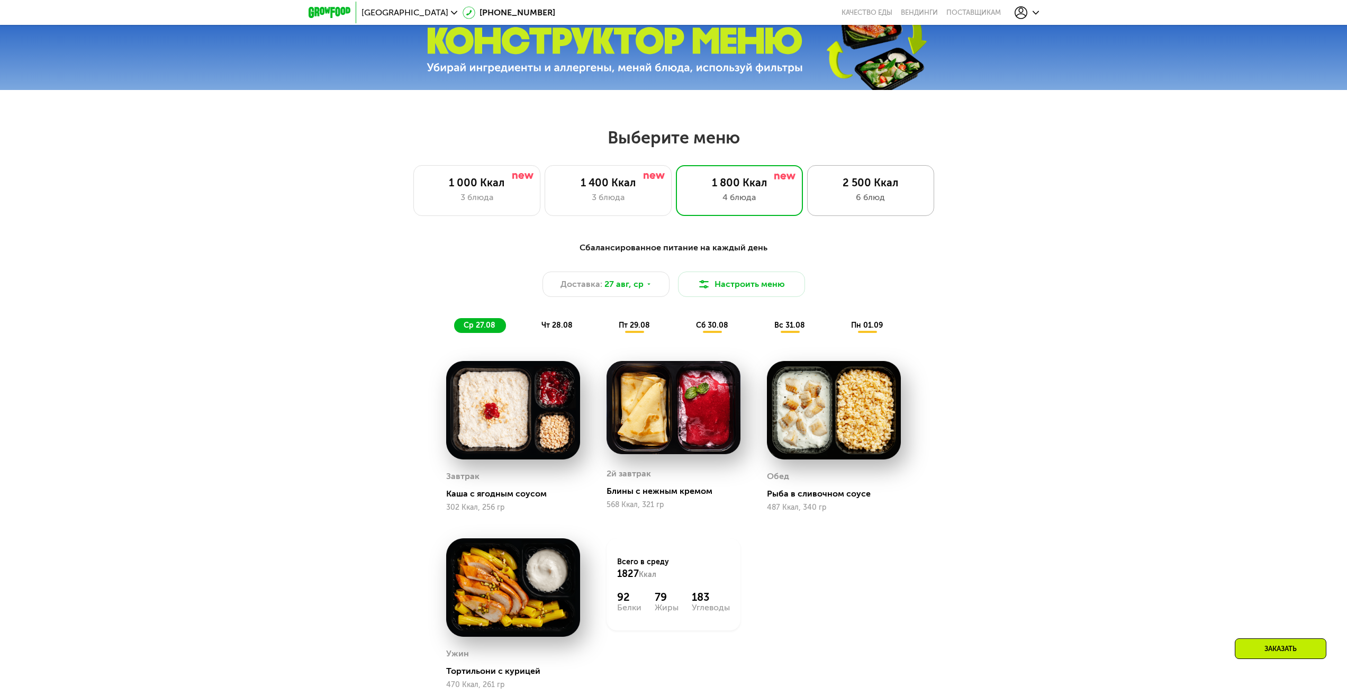
click at [822, 181] on div "2 500 Ккал" at bounding box center [871, 182] width 105 height 13
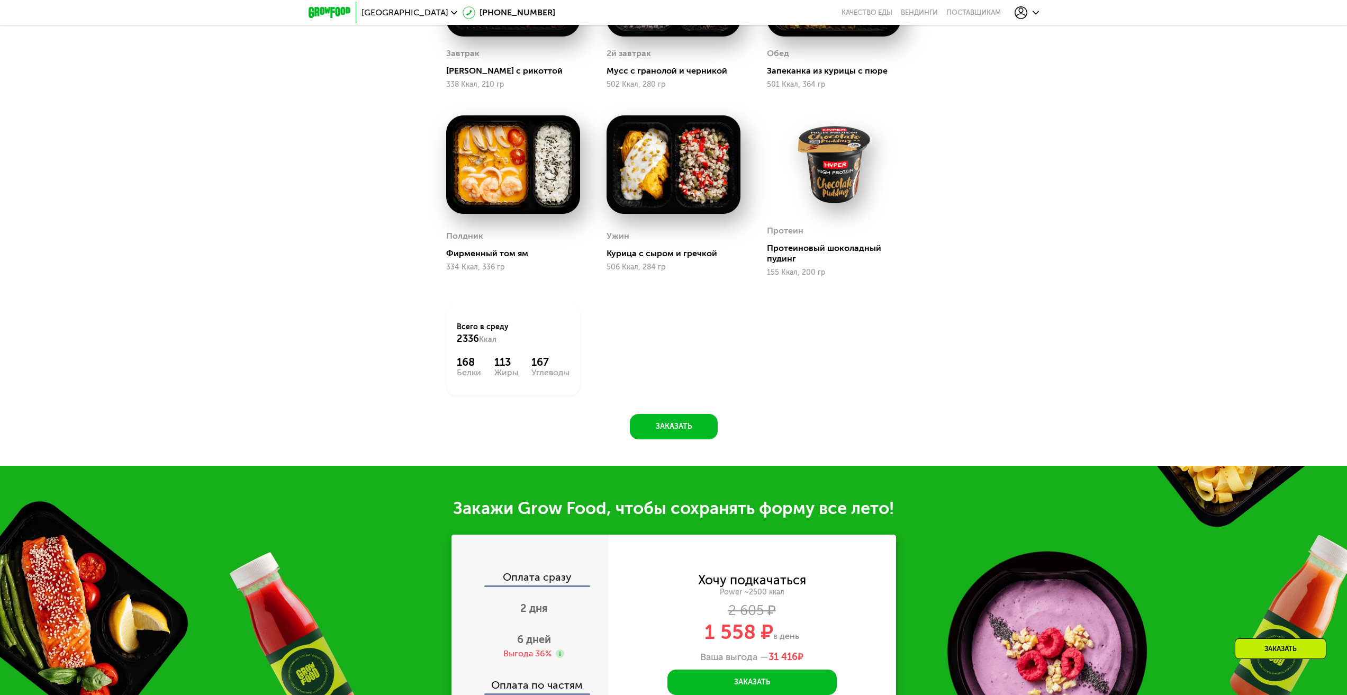
scroll to position [1049, 0]
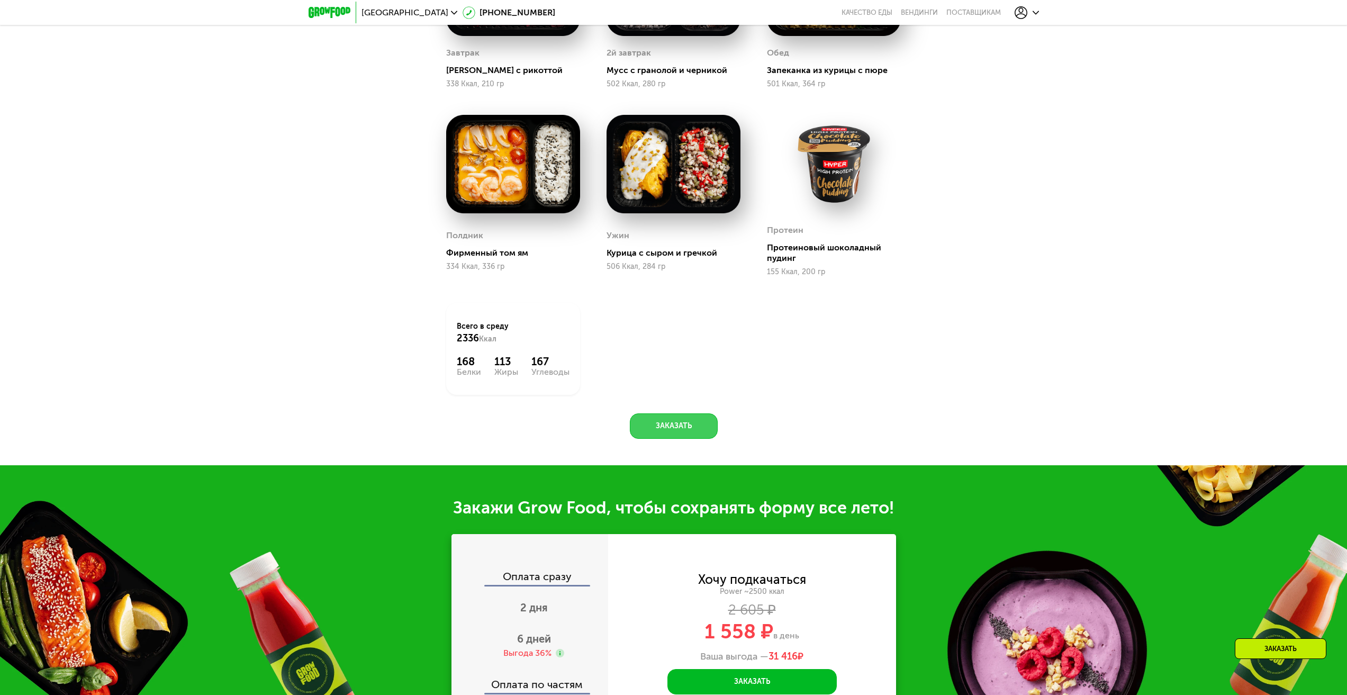
click at [687, 435] on button "Заказать" at bounding box center [674, 426] width 88 height 25
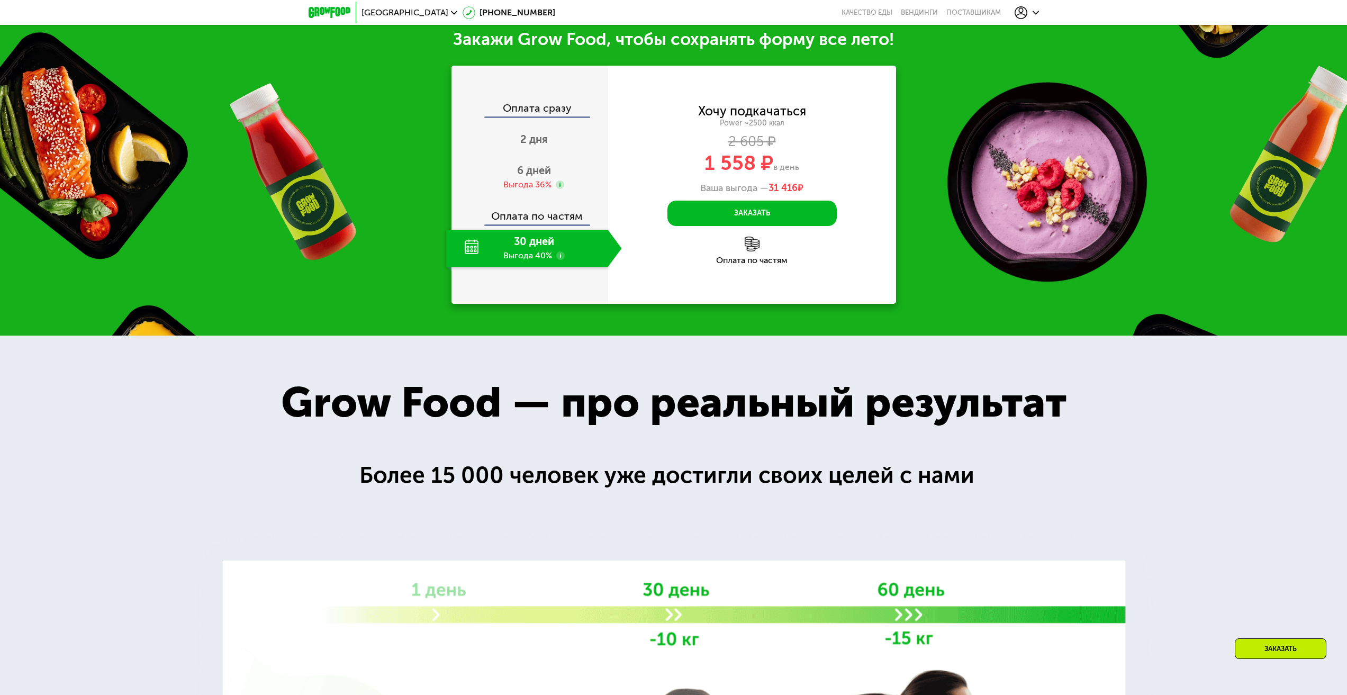
scroll to position [1518, 0]
click at [555, 173] on div "6 дней Выгода 36%" at bounding box center [534, 176] width 176 height 37
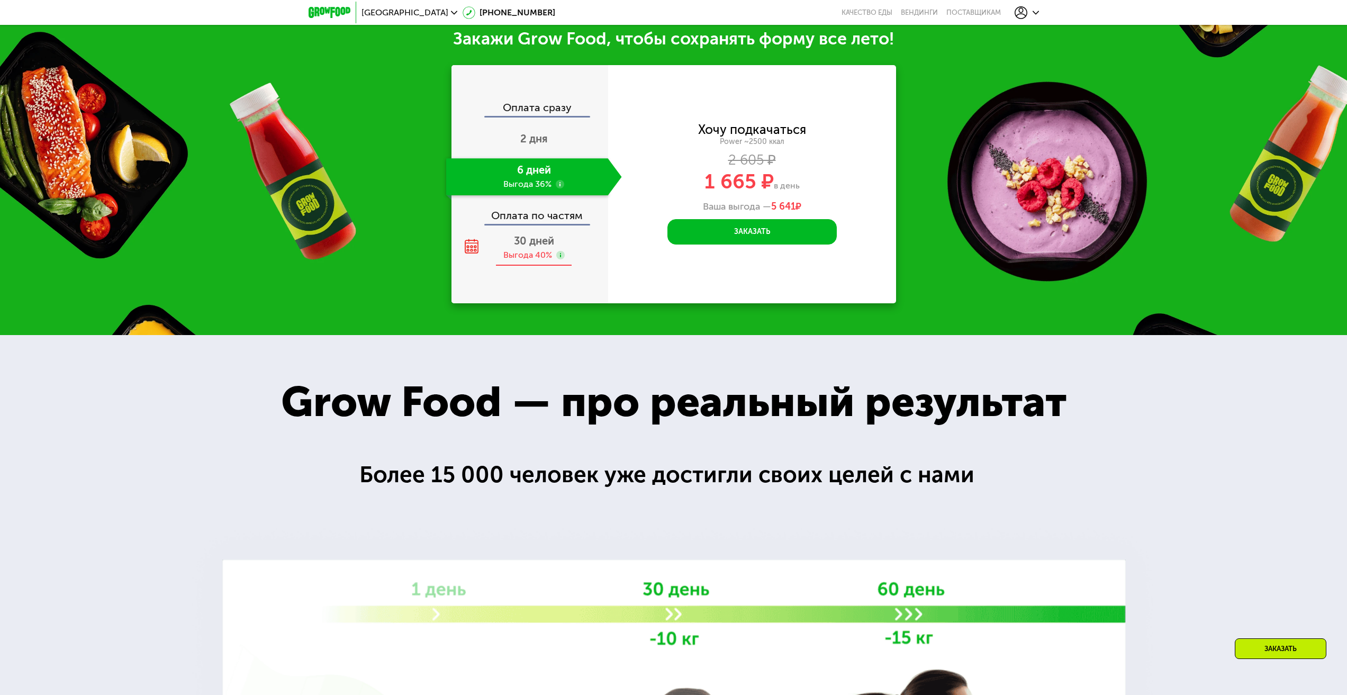
click at [521, 246] on span "30 дней" at bounding box center [534, 241] width 40 height 13
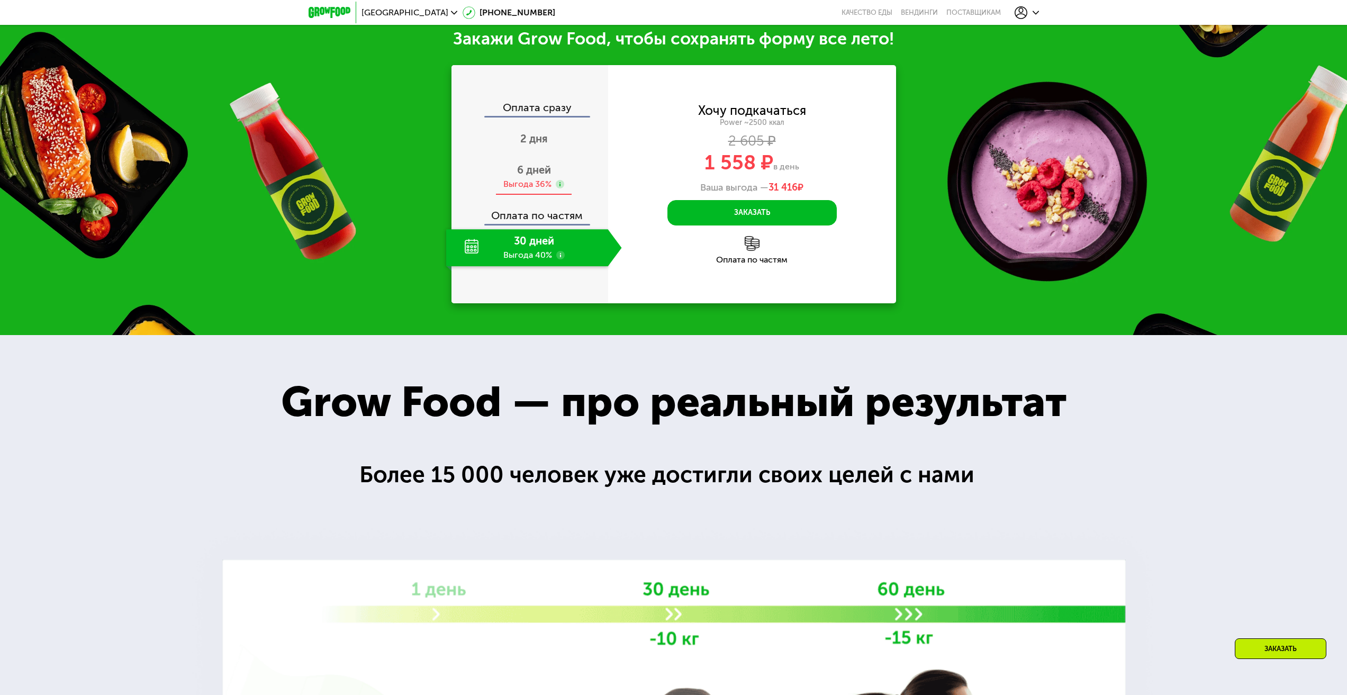
click at [526, 176] on span "6 дней" at bounding box center [534, 170] width 34 height 13
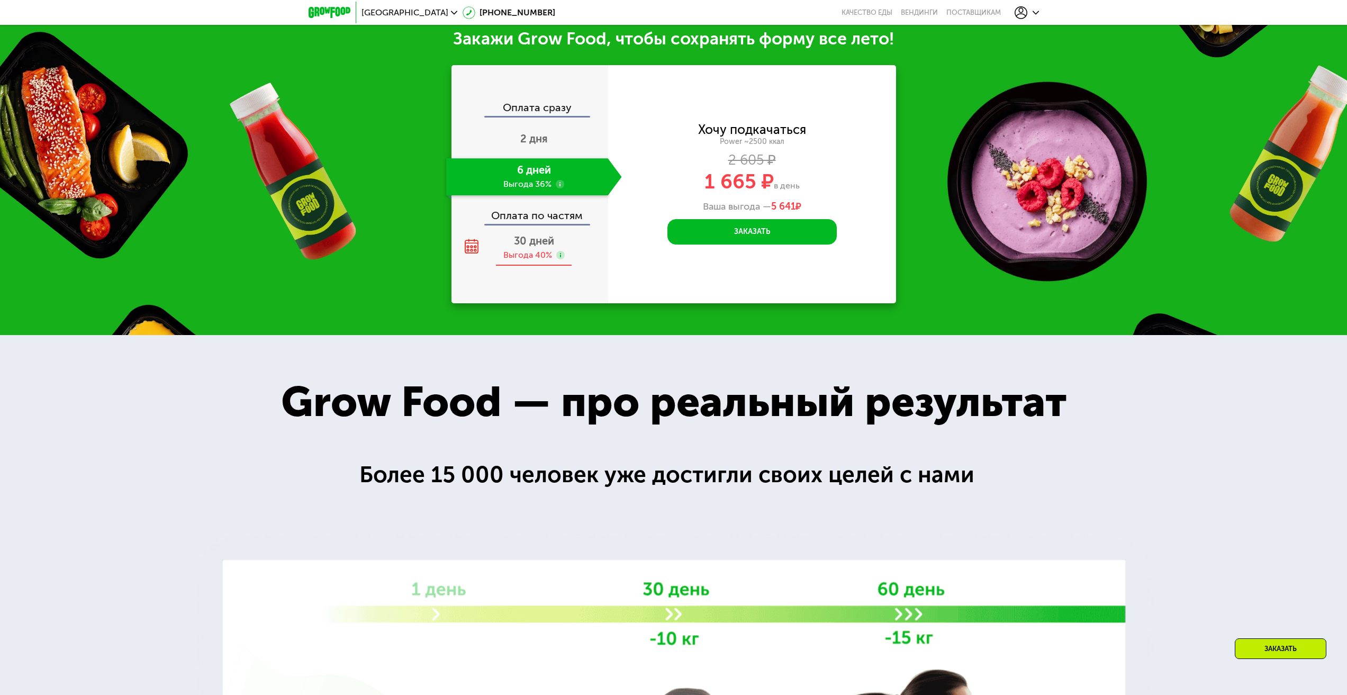
click at [514, 238] on div "30 дней Выгода 40%" at bounding box center [534, 247] width 176 height 37
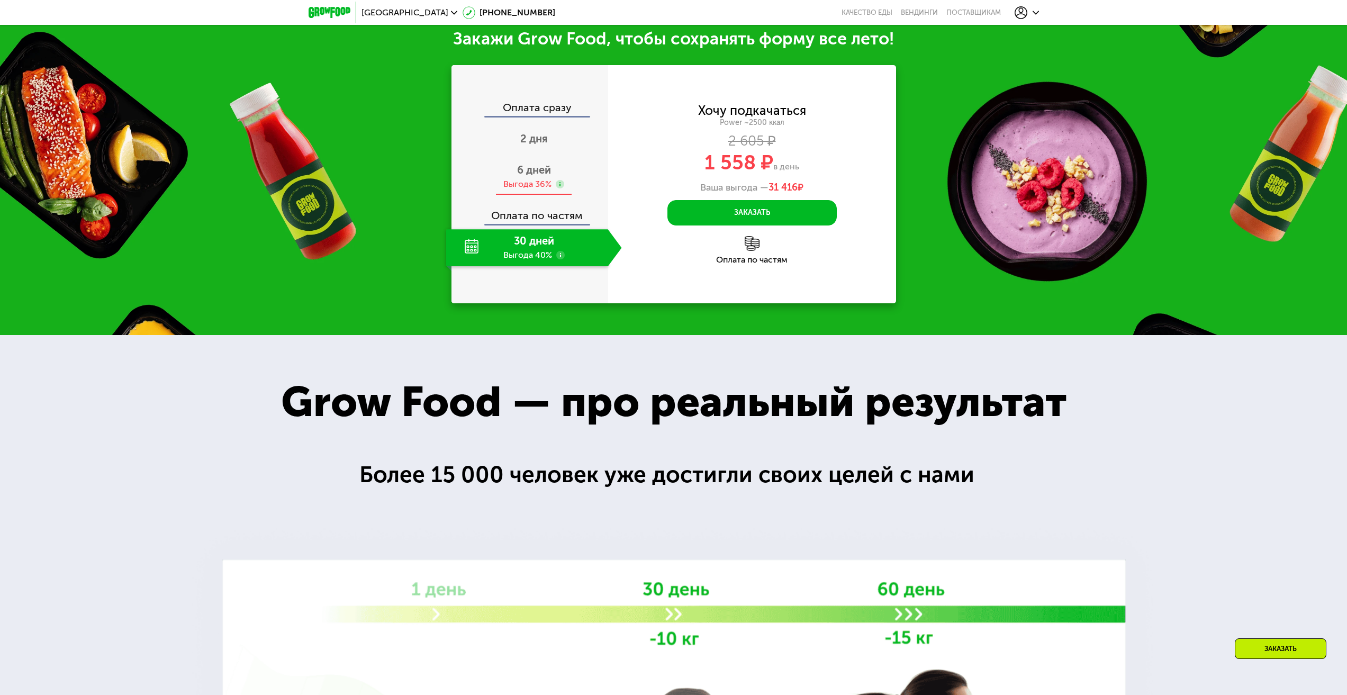
click at [528, 176] on span "6 дней" at bounding box center [534, 170] width 34 height 13
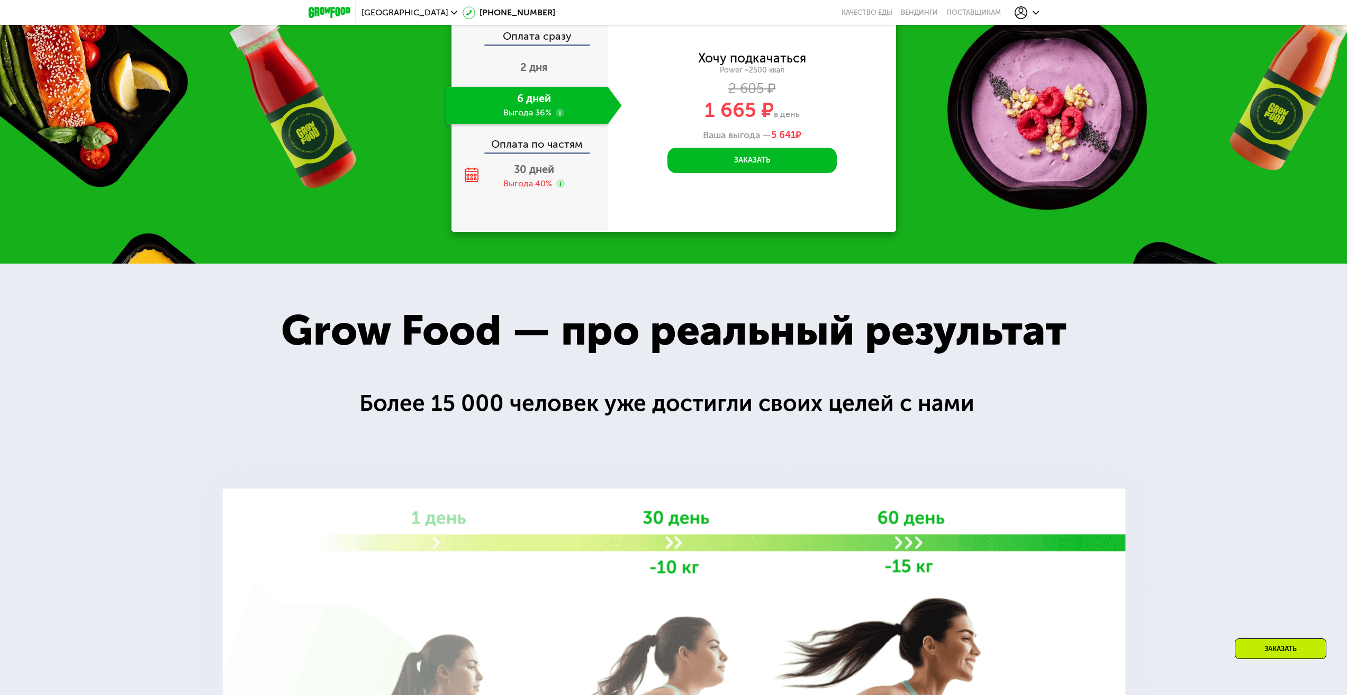
scroll to position [1466, 0]
